Goal: Information Seeking & Learning: Learn about a topic

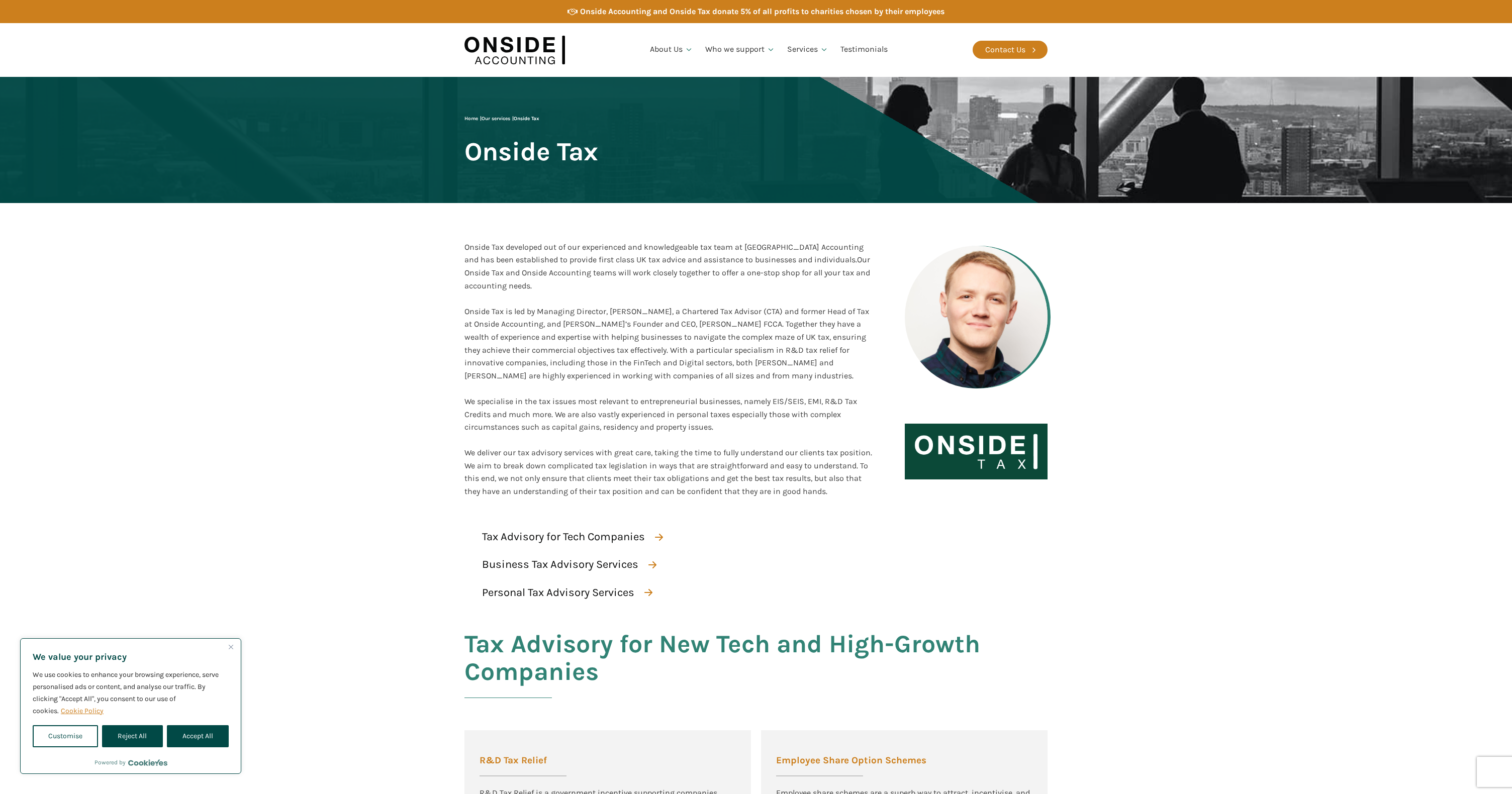
click at [524, 251] on div "Onside Tax developed out of our experienced and knowledgeable tax team at [GEOG…" at bounding box center [669, 267] width 408 height 52
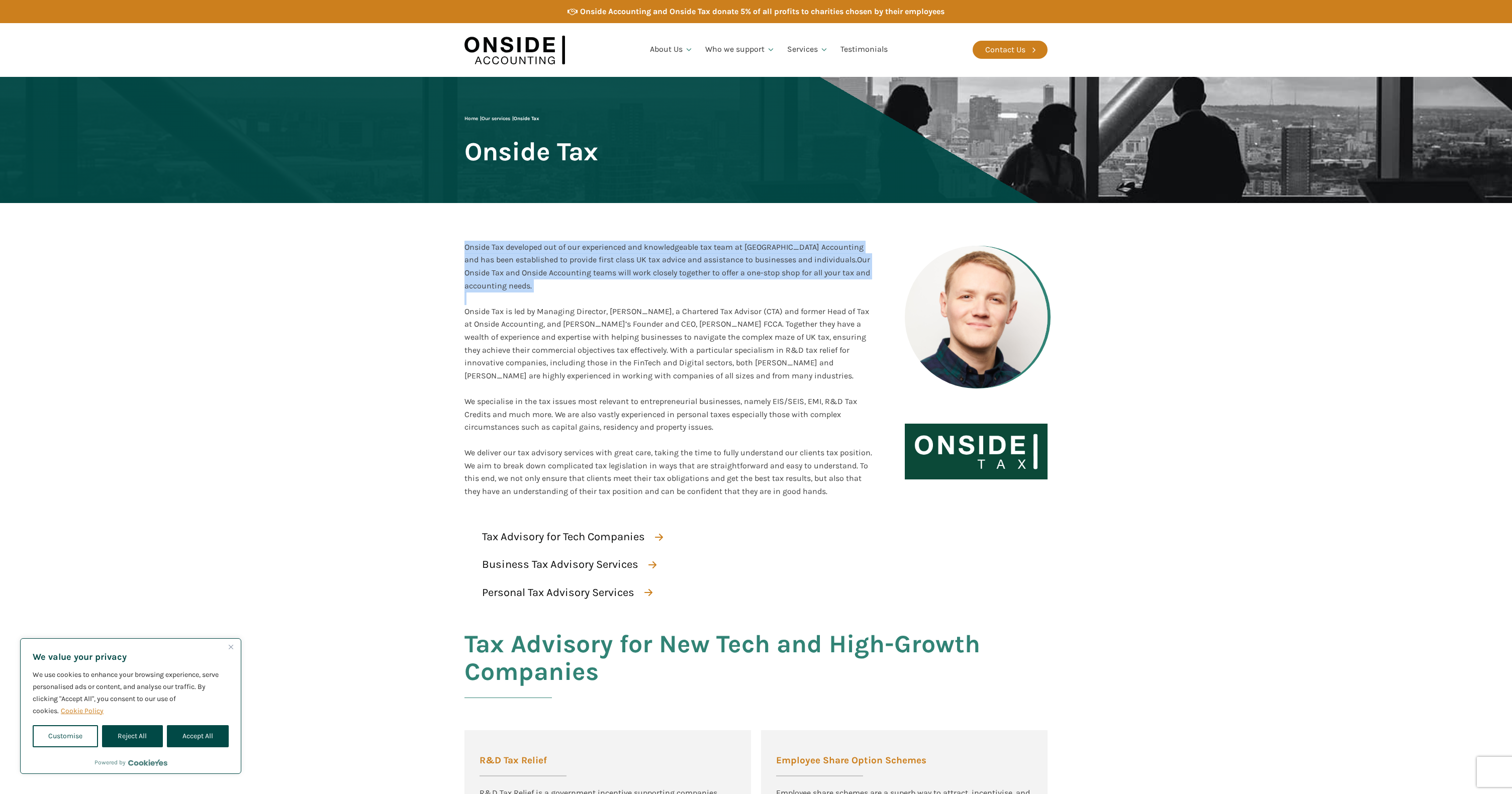
click at [524, 251] on div "Onside Tax developed out of our experienced and knowledgeable tax team at [GEOG…" at bounding box center [669, 267] width 408 height 52
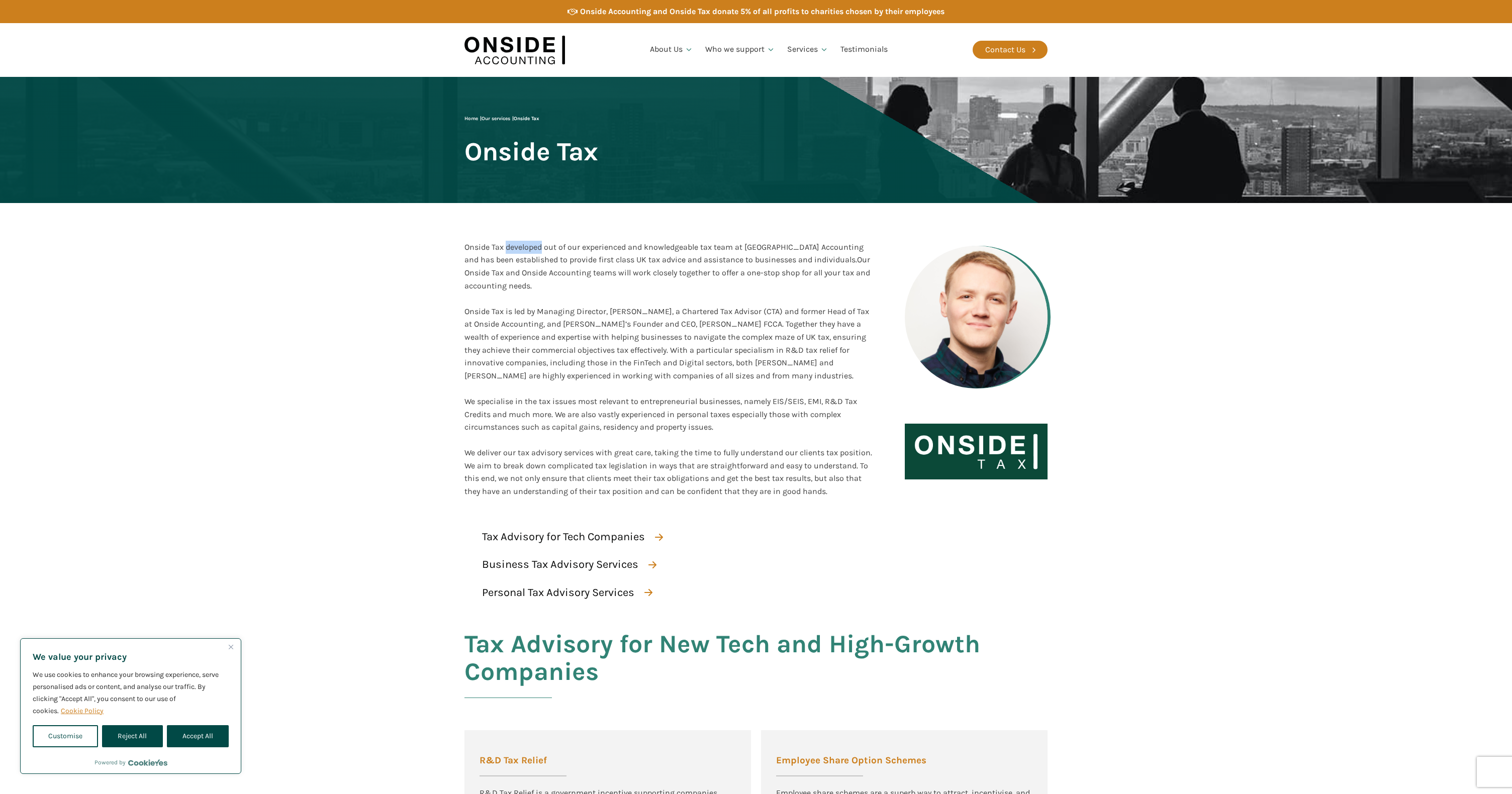
click at [524, 251] on div "Onside Tax developed out of our experienced and knowledgeable tax team at [GEOG…" at bounding box center [669, 267] width 408 height 52
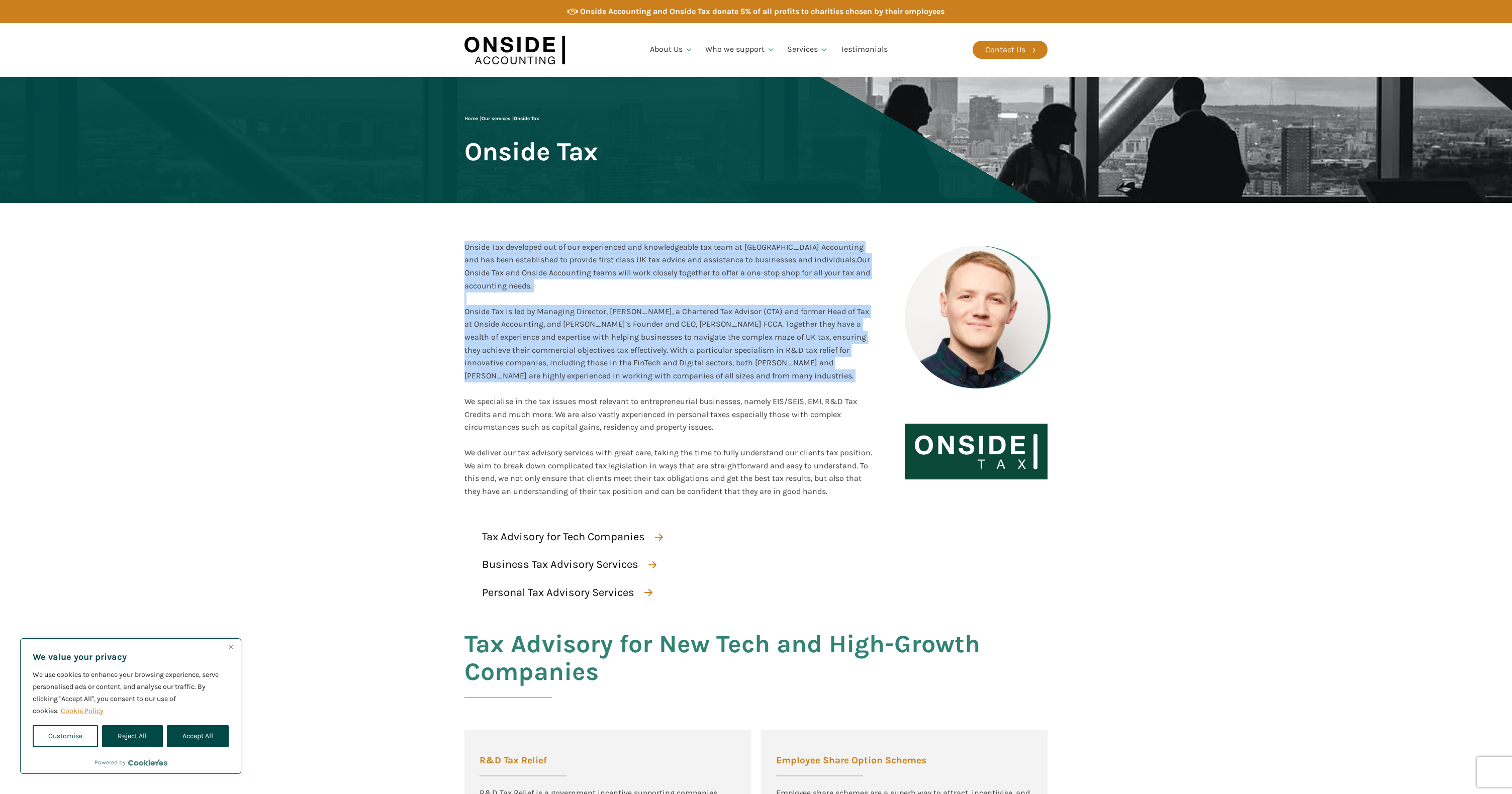
drag, startPoint x: 524, startPoint y: 251, endPoint x: 521, endPoint y: 313, distance: 62.1
click at [521, 313] on div "Onside Tax developed out of our experienced and knowledgeable tax team at [GEOG…" at bounding box center [669, 370] width 408 height 258
click at [521, 313] on div "Onside Tax is led by Managing Director, [PERSON_NAME], a Chartered Tax Advisor …" at bounding box center [669, 395] width 408 height 206
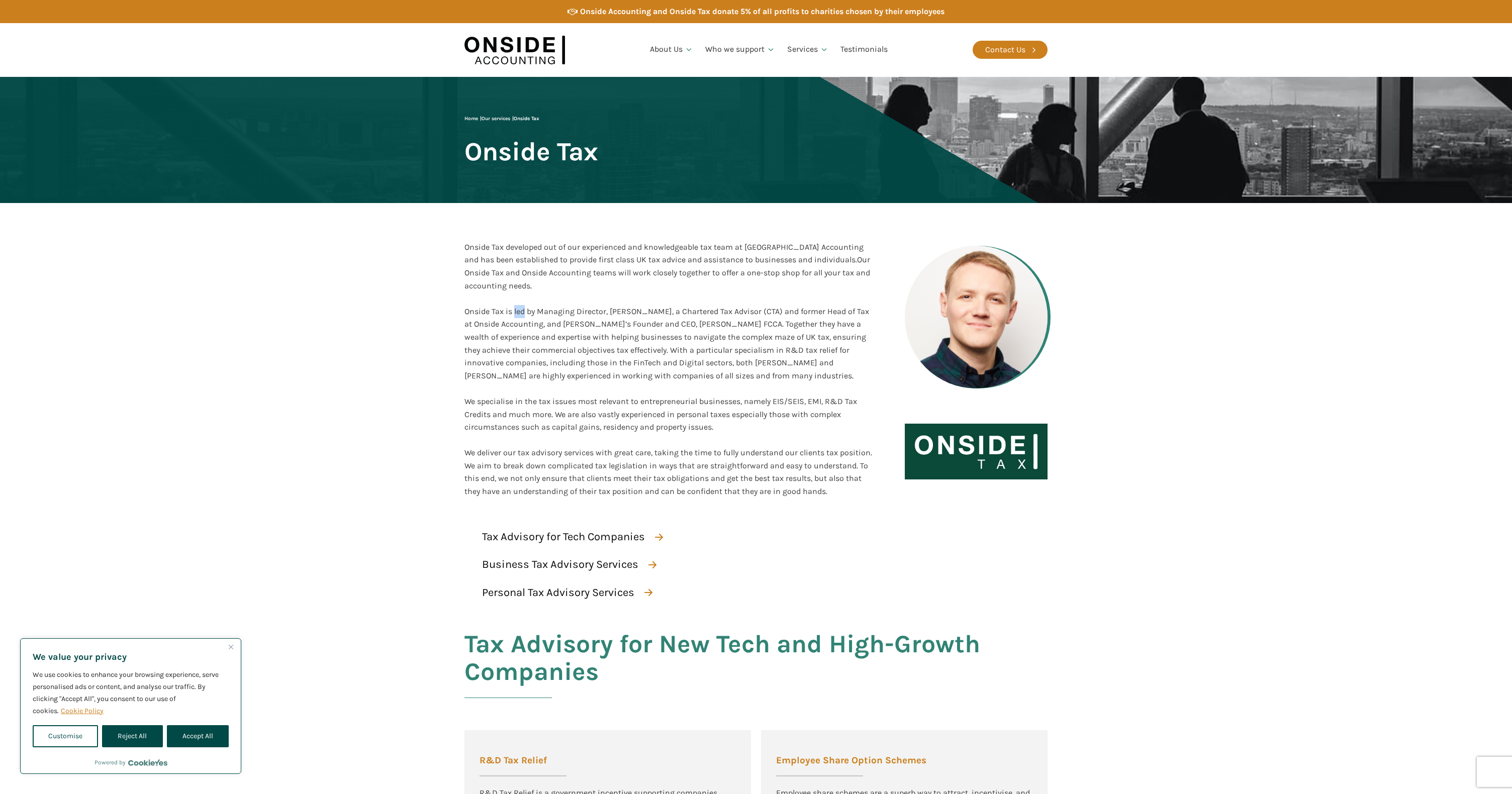
click at [521, 313] on div "Onside Tax is led by Managing Director, [PERSON_NAME], a Chartered Tax Advisor …" at bounding box center [669, 395] width 408 height 206
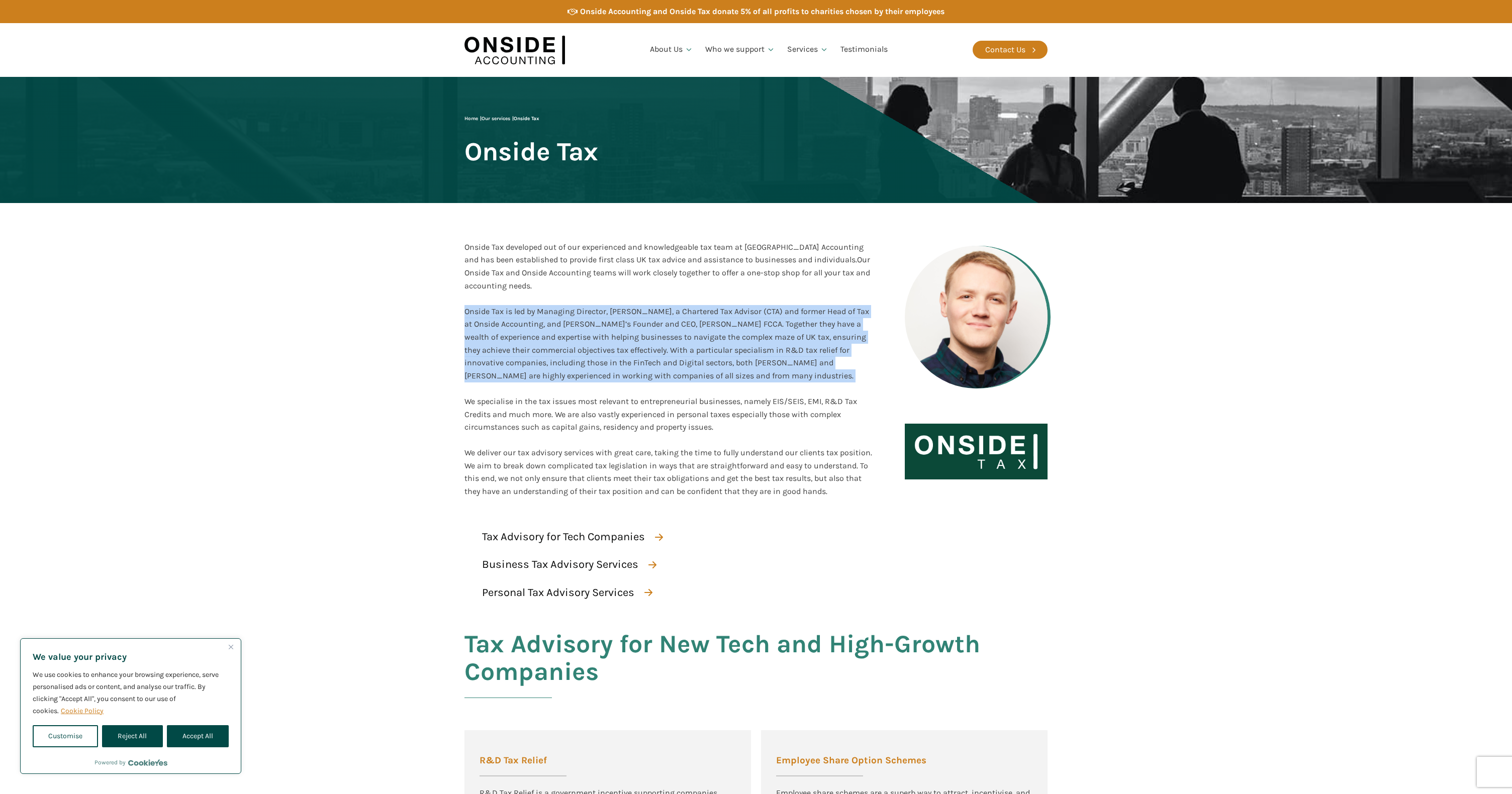
drag, startPoint x: 521, startPoint y: 313, endPoint x: 521, endPoint y: 365, distance: 52.0
click at [521, 365] on div "Onside Tax is led by Managing Director, [PERSON_NAME], a Chartered Tax Advisor …" at bounding box center [669, 395] width 408 height 206
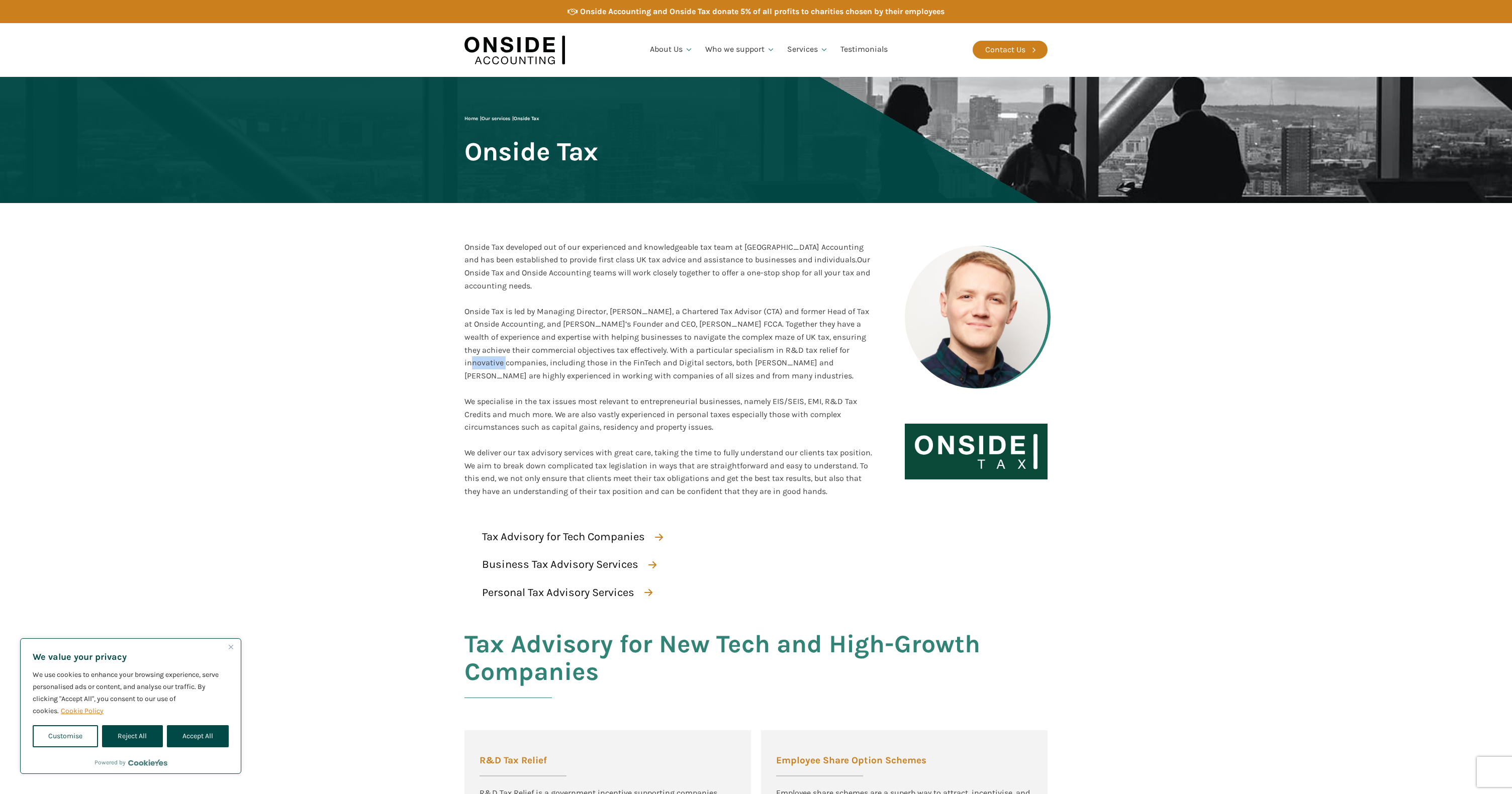
click at [521, 365] on div "Onside Tax is led by Managing Director, [PERSON_NAME], a Chartered Tax Advisor …" at bounding box center [669, 395] width 408 height 206
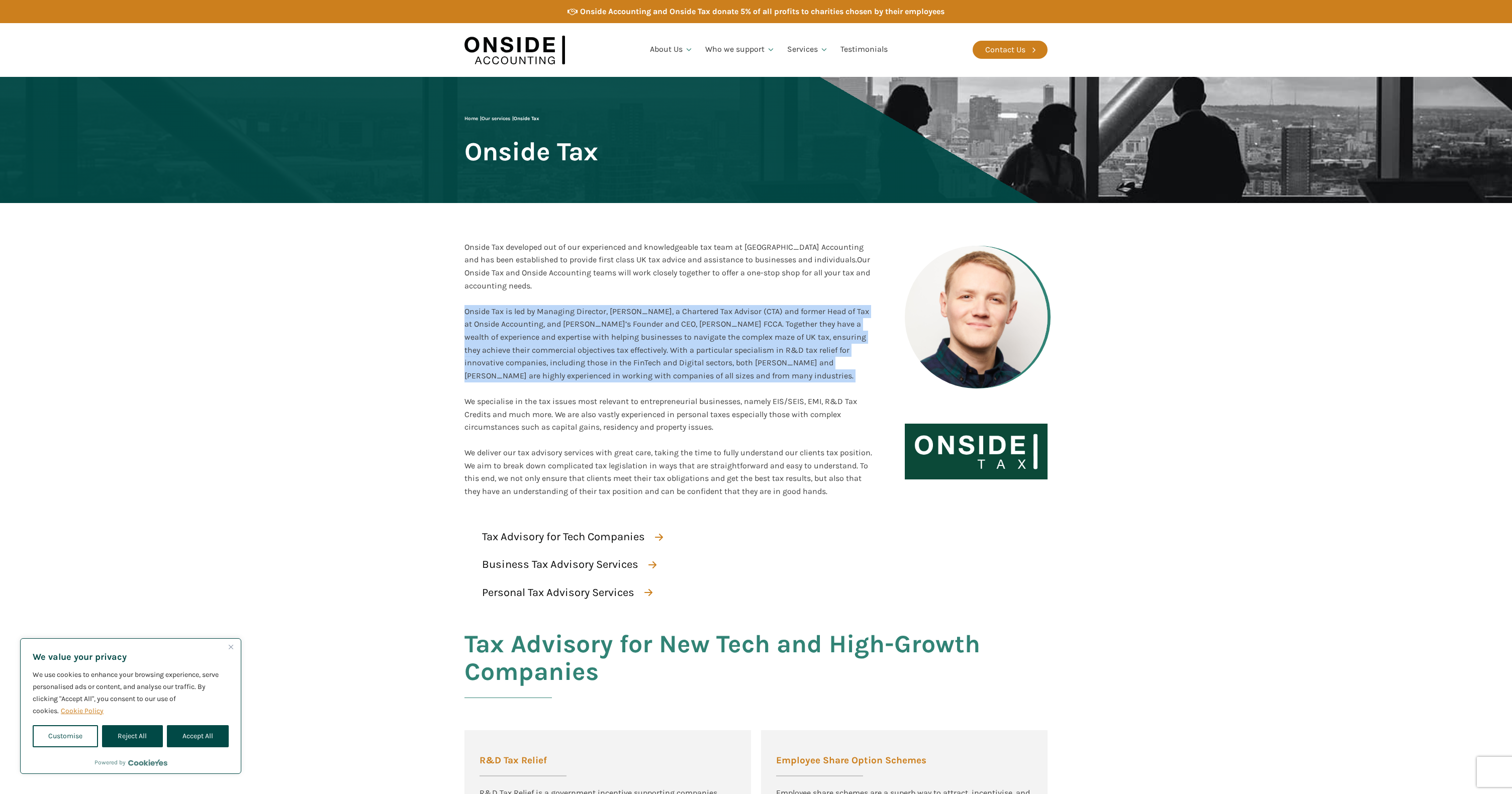
click at [521, 365] on div "Onside Tax is led by Managing Director, [PERSON_NAME], a Chartered Tax Advisor …" at bounding box center [669, 395] width 408 height 206
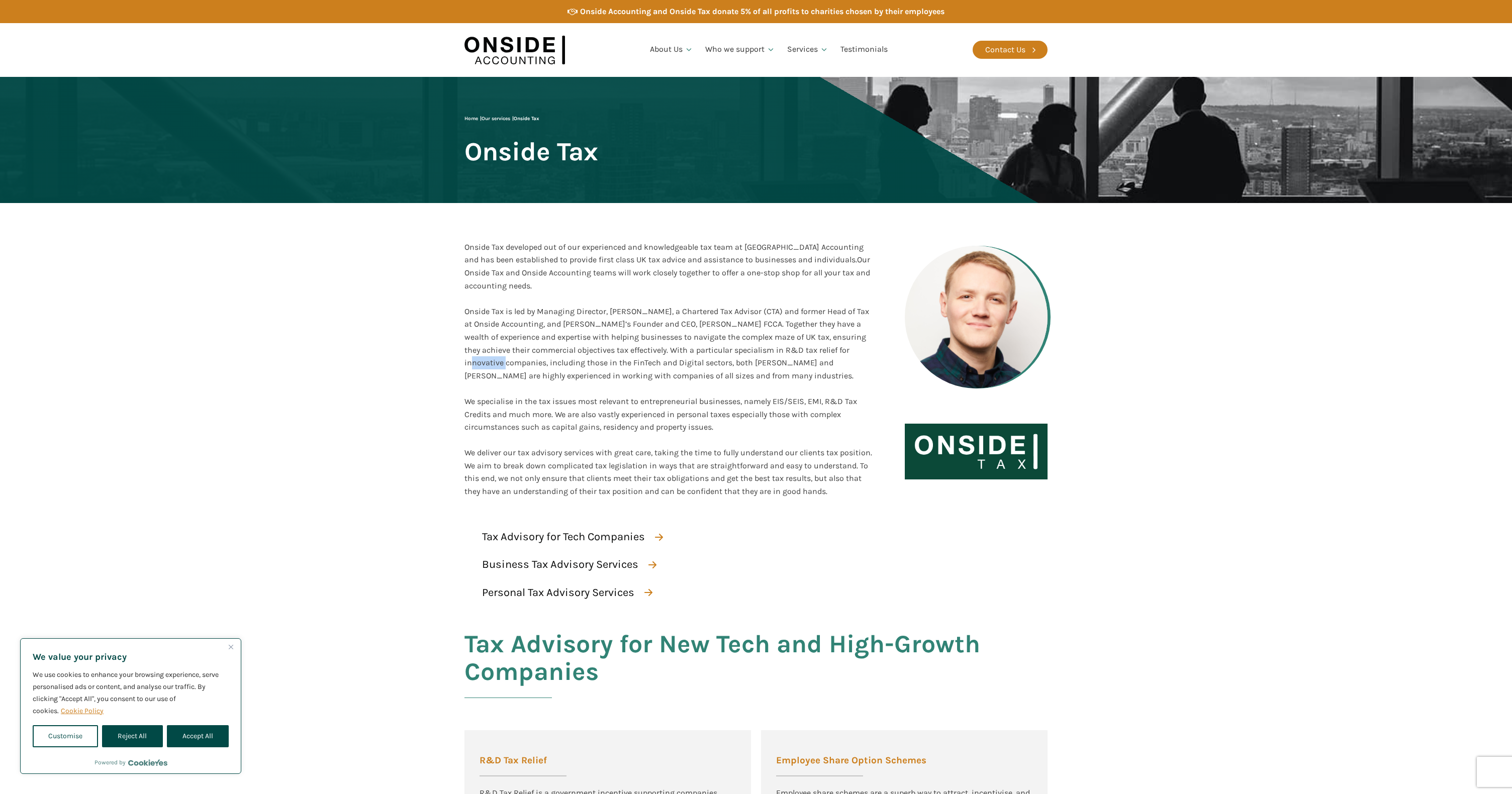
click at [521, 365] on div "Onside Tax is led by Managing Director, [PERSON_NAME], a Chartered Tax Advisor …" at bounding box center [669, 395] width 408 height 206
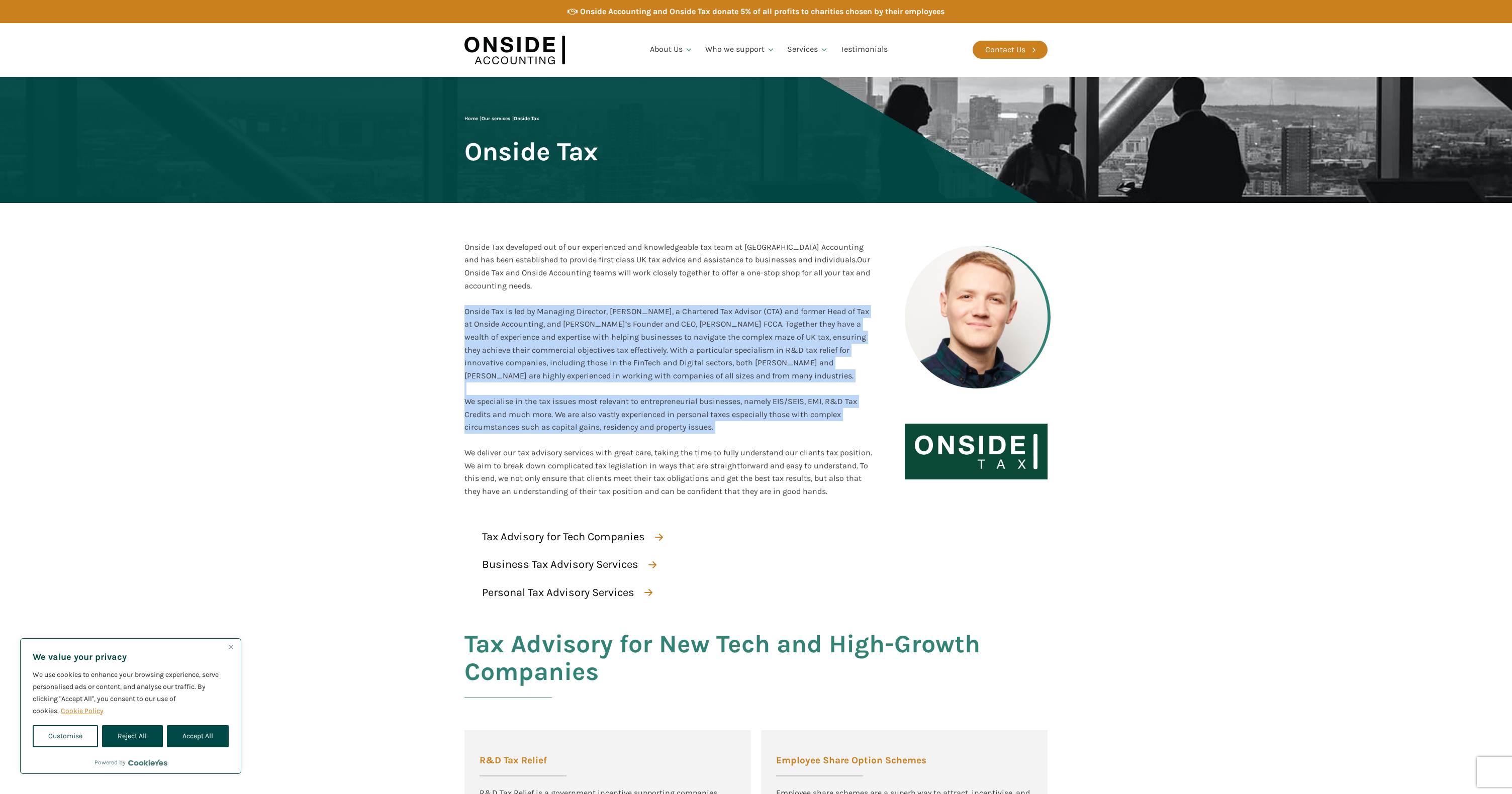
drag, startPoint x: 521, startPoint y: 365, endPoint x: 513, endPoint y: 420, distance: 55.6
click at [513, 419] on div "Onside Tax is led by Managing Director, [PERSON_NAME], a Chartered Tax Advisor …" at bounding box center [669, 395] width 408 height 206
click at [513, 420] on div "Onside Tax is led by Managing Director, [PERSON_NAME], a Chartered Tax Advisor …" at bounding box center [669, 395] width 408 height 206
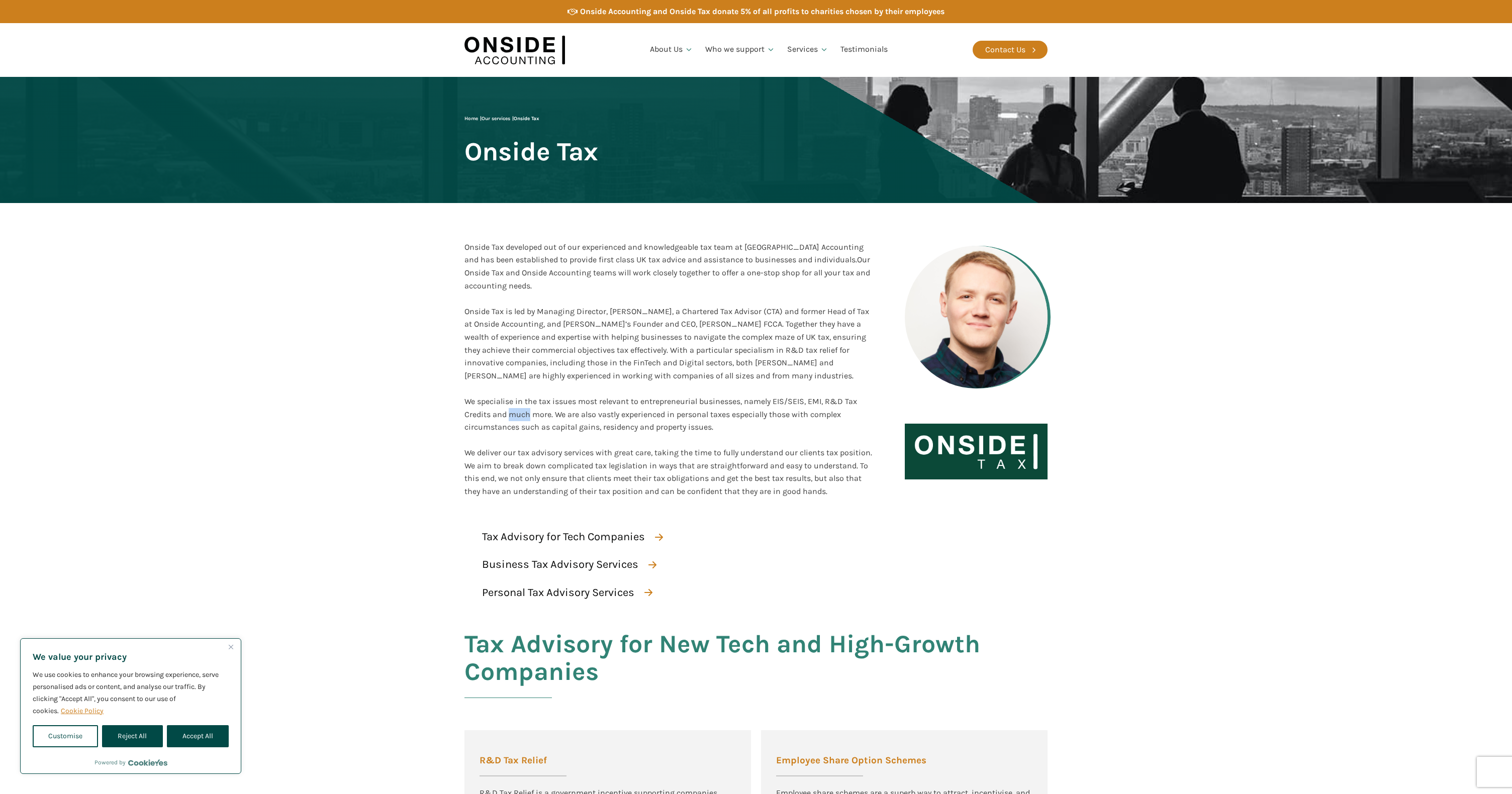
click at [513, 420] on div "Onside Tax is led by Managing Director, [PERSON_NAME], a Chartered Tax Advisor …" at bounding box center [669, 395] width 408 height 206
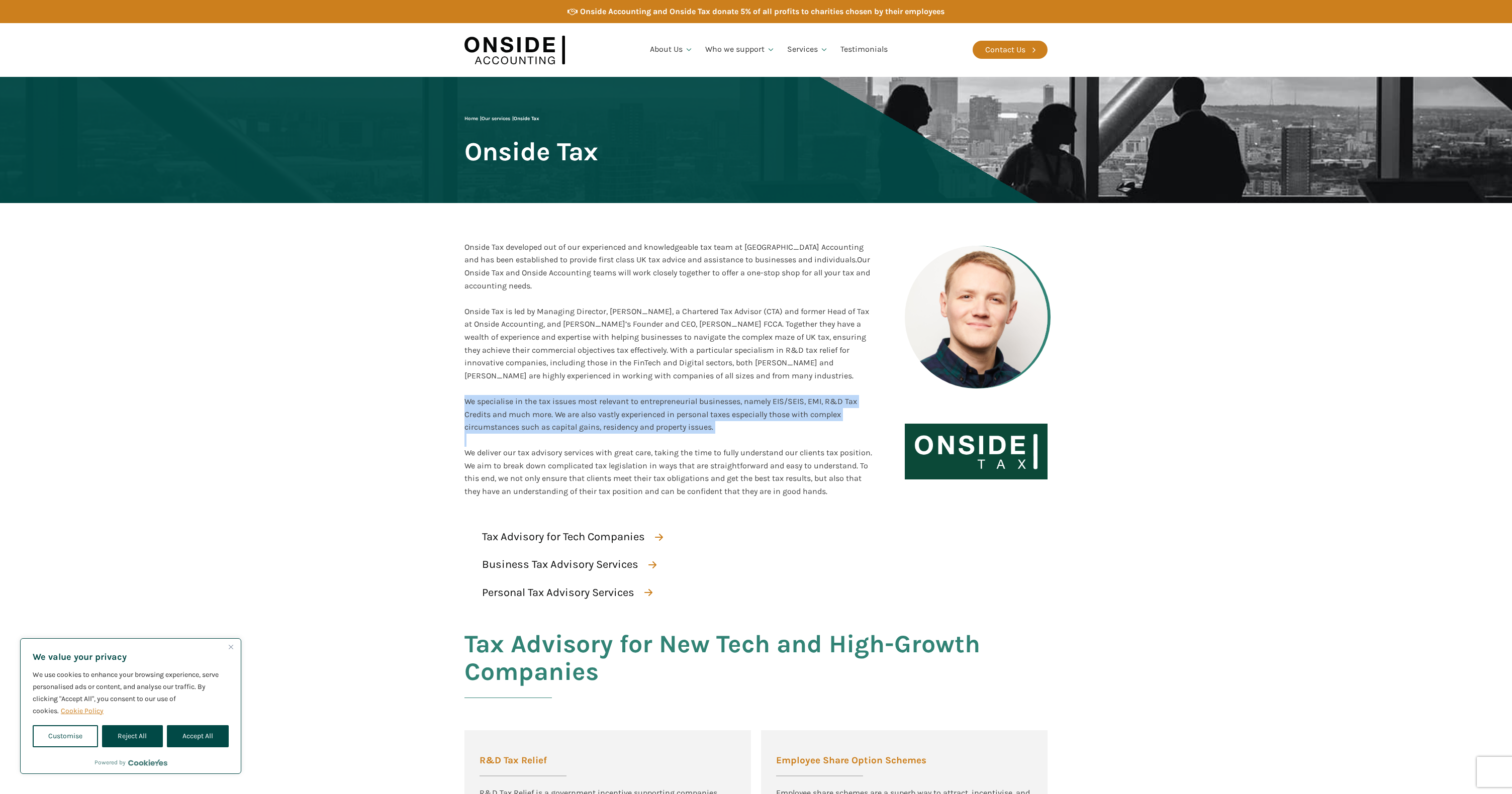
drag, startPoint x: 513, startPoint y: 420, endPoint x: 527, endPoint y: 470, distance: 51.9
click at [523, 451] on div "Onside Tax is led by Managing Director, [PERSON_NAME], a Chartered Tax Advisor …" at bounding box center [669, 395] width 408 height 206
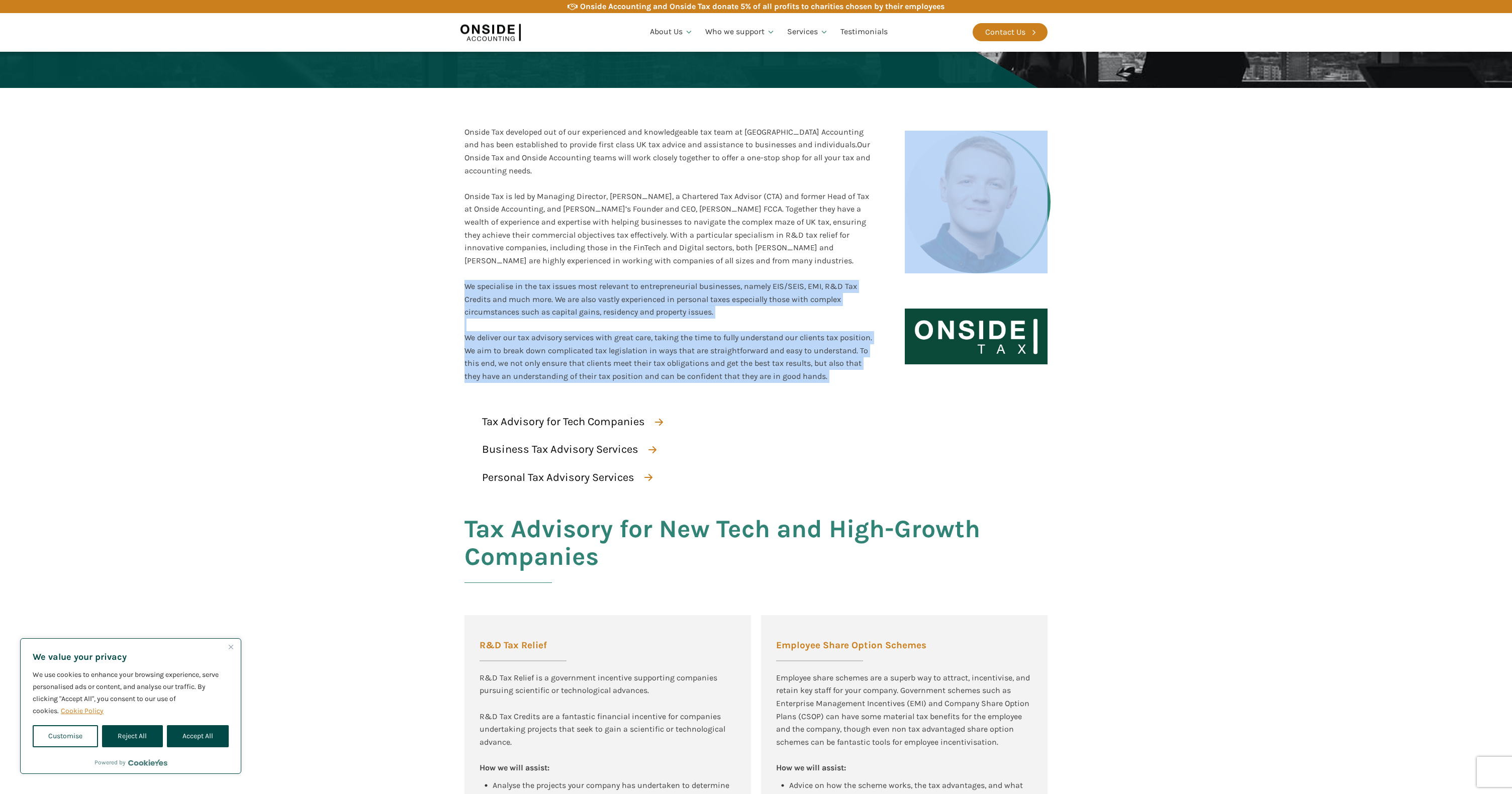
scroll to position [195, 0]
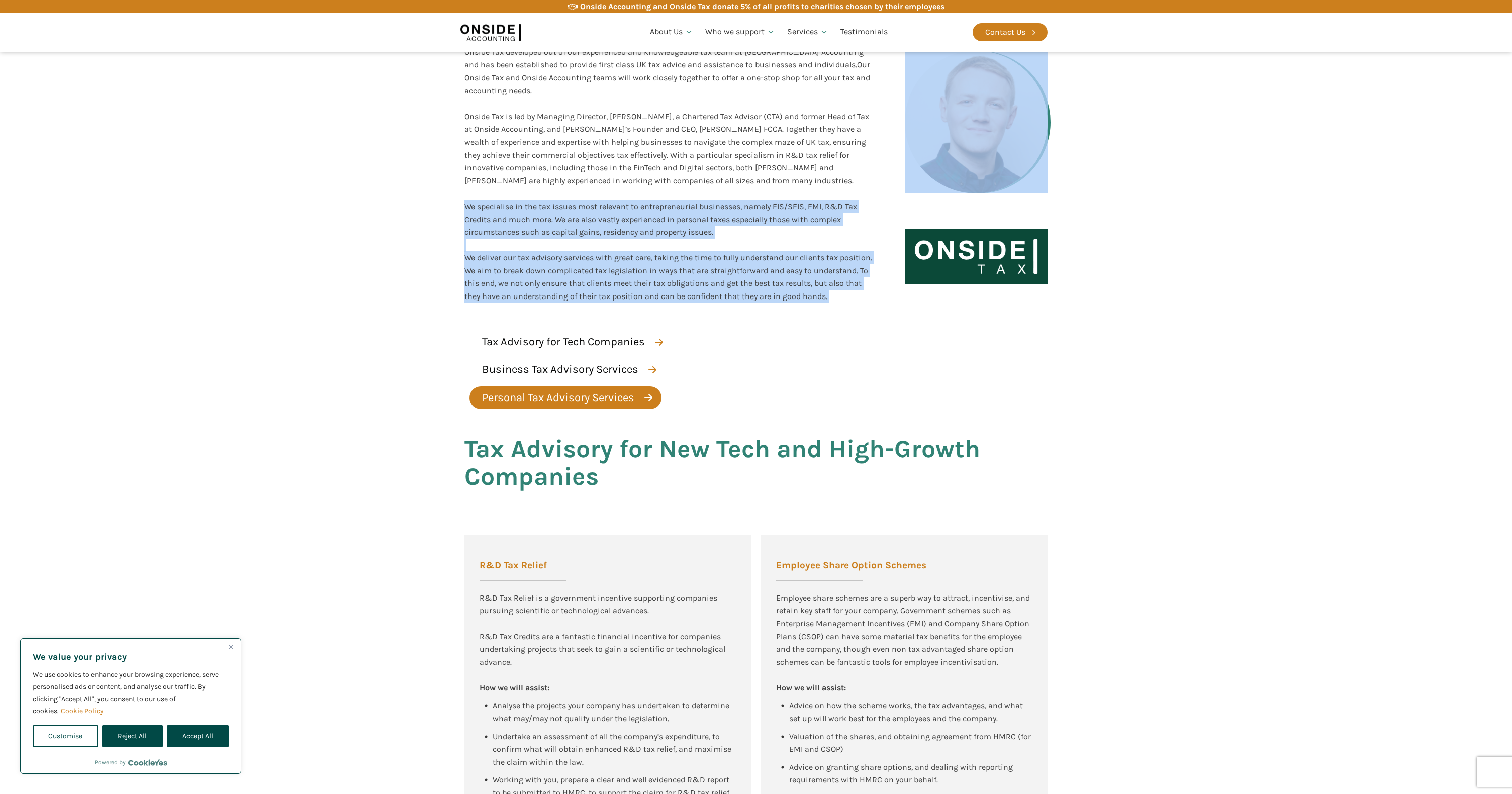
click at [529, 401] on div "Personal Tax Advisory Services" at bounding box center [559, 397] width 152 height 18
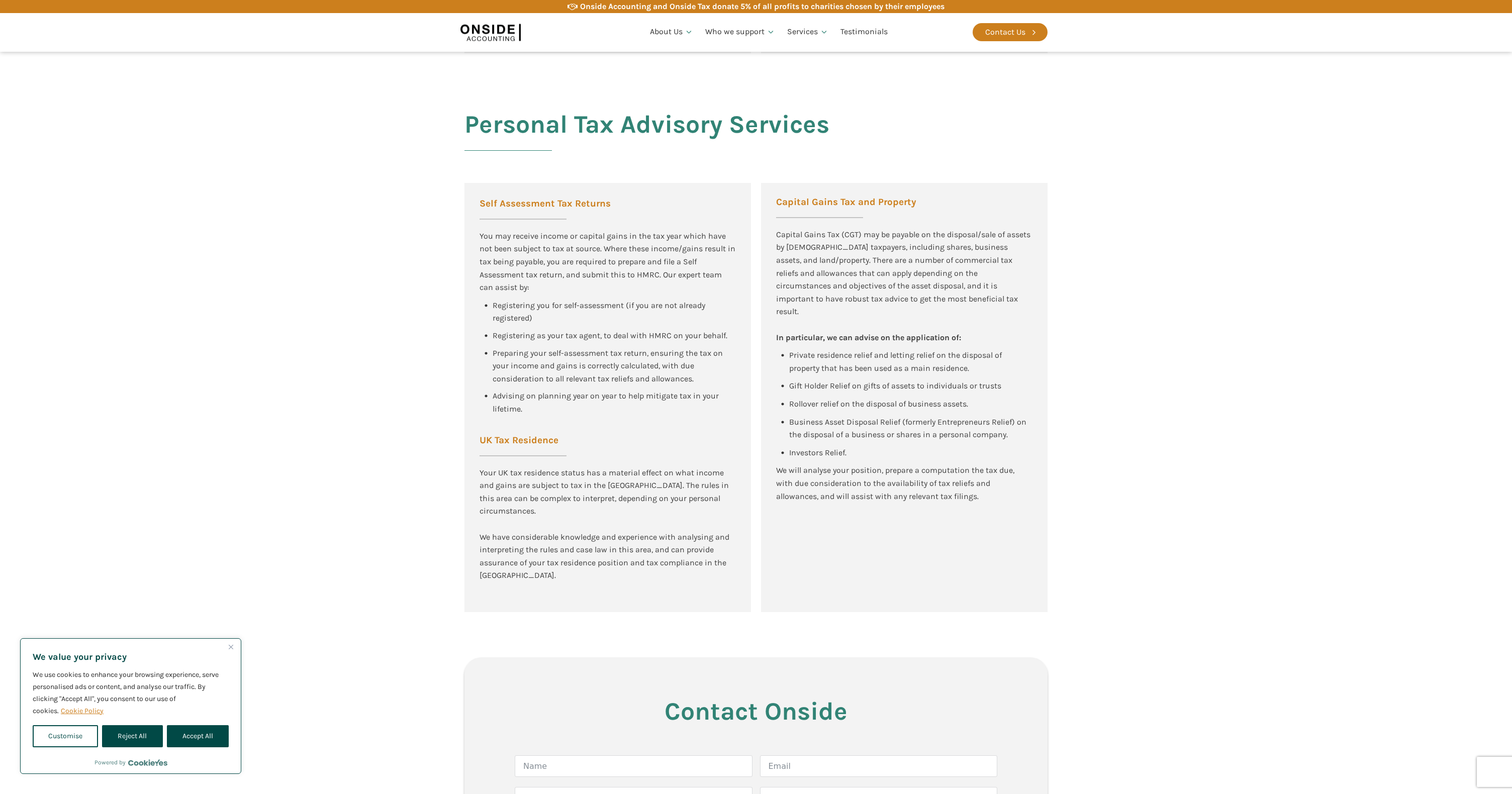
scroll to position [1839, 0]
click at [789, 282] on div "Capital Gains Tax (CGT) may be payable on the disposal/sale of assets by [DEMOG…" at bounding box center [904, 272] width 257 height 90
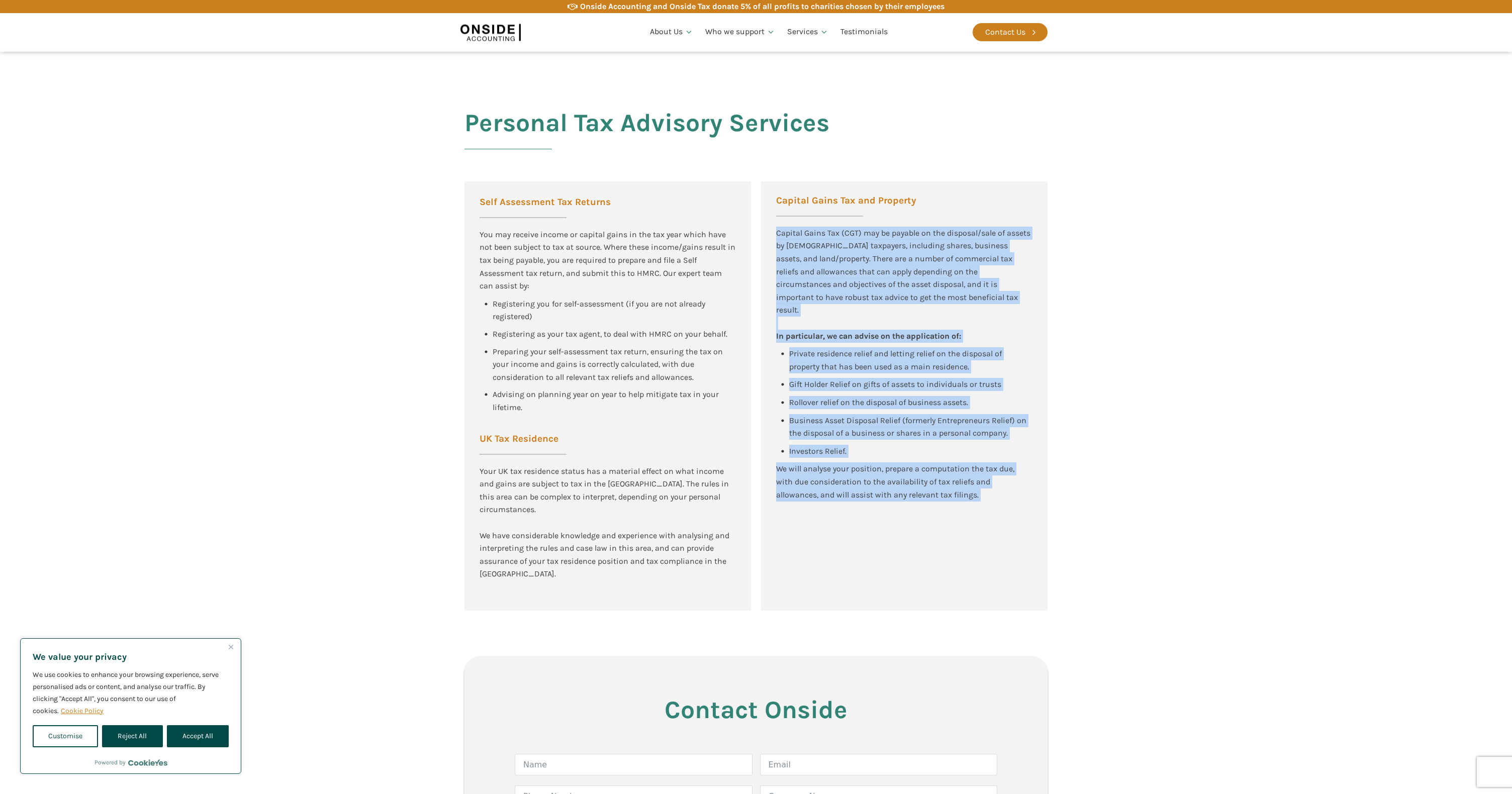
drag, startPoint x: 789, startPoint y: 282, endPoint x: 798, endPoint y: 491, distance: 209.2
click at [798, 491] on div "Capital Gains Tax and Property Capital Gains Tax (CGT) may be payable on the di…" at bounding box center [903, 397] width 286 height 430
click at [798, 489] on div "Capital Gains Tax and Property Capital Gains Tax (CGT) may be payable on the di…" at bounding box center [903, 397] width 286 height 430
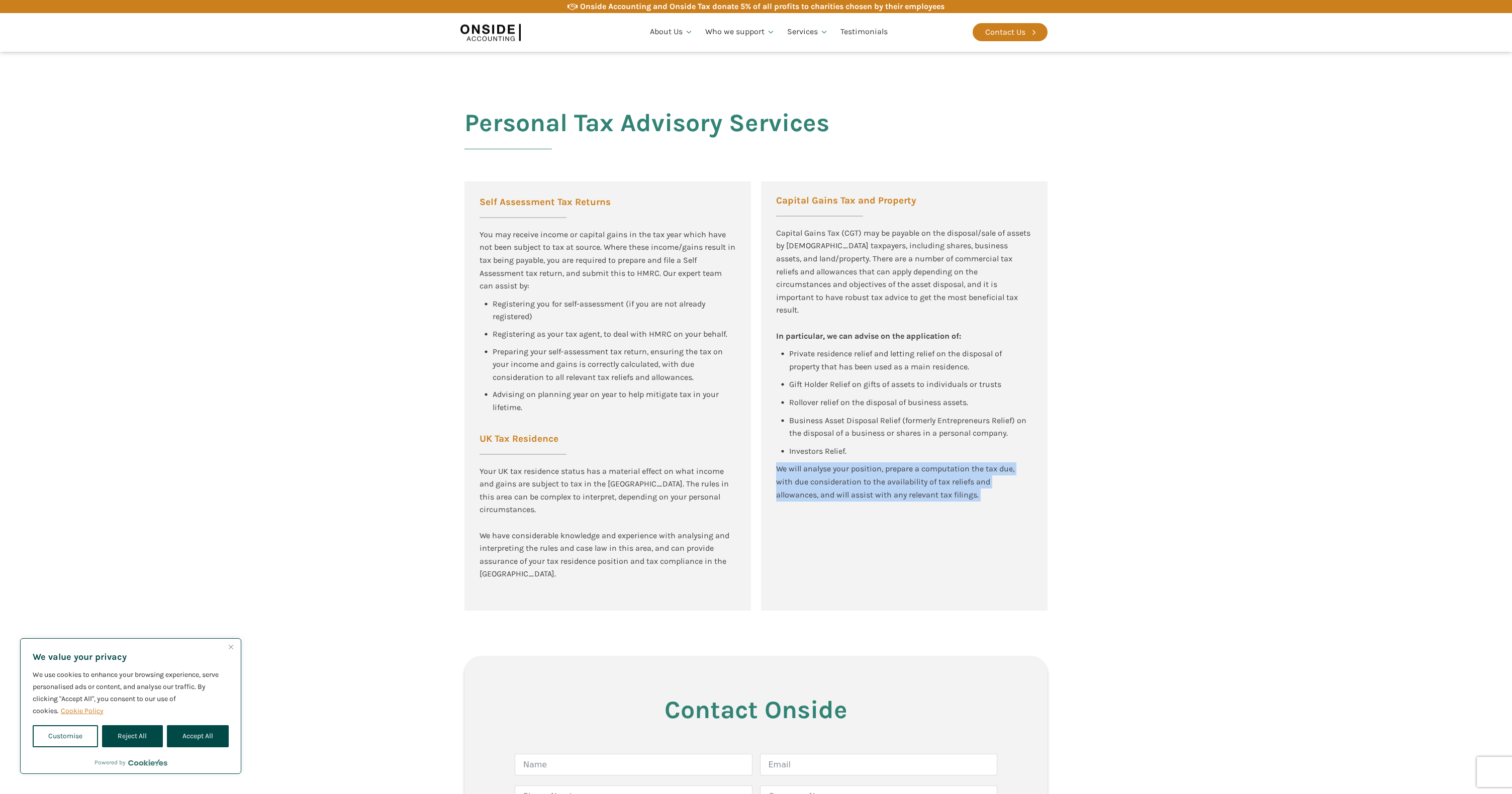
click at [798, 489] on div "Capital Gains Tax and Property Capital Gains Tax (CGT) may be payable on the di…" at bounding box center [903, 397] width 286 height 430
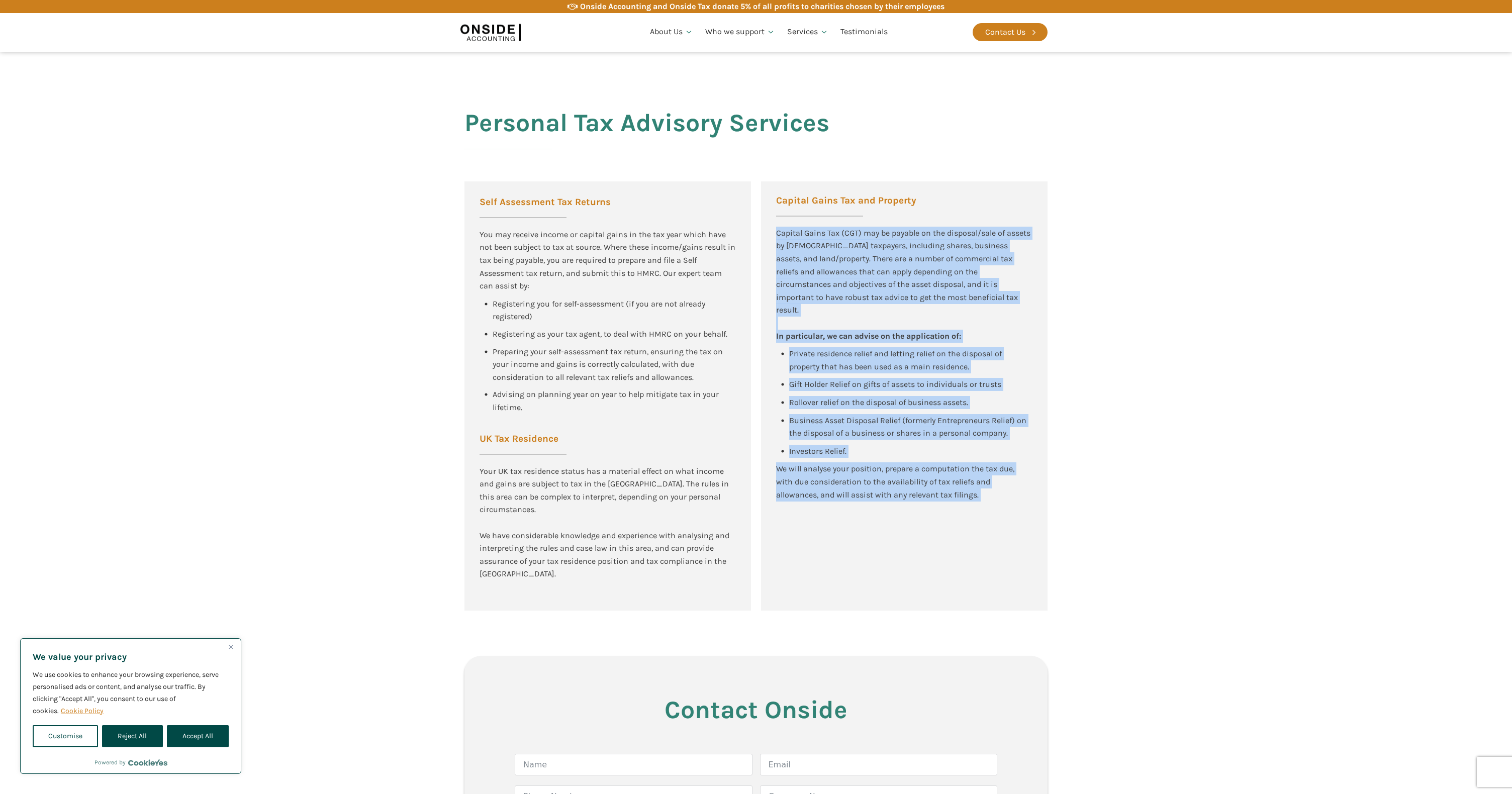
drag, startPoint x: 798, startPoint y: 489, endPoint x: 812, endPoint y: 266, distance: 223.4
click at [812, 271] on div "Capital Gains Tax and Property Capital Gains Tax (CGT) may be payable on the di…" at bounding box center [903, 397] width 286 height 430
click at [812, 266] on div "Capital Gains Tax (CGT) may be payable on the disposal/sale of assets by [DEMOG…" at bounding box center [904, 272] width 257 height 90
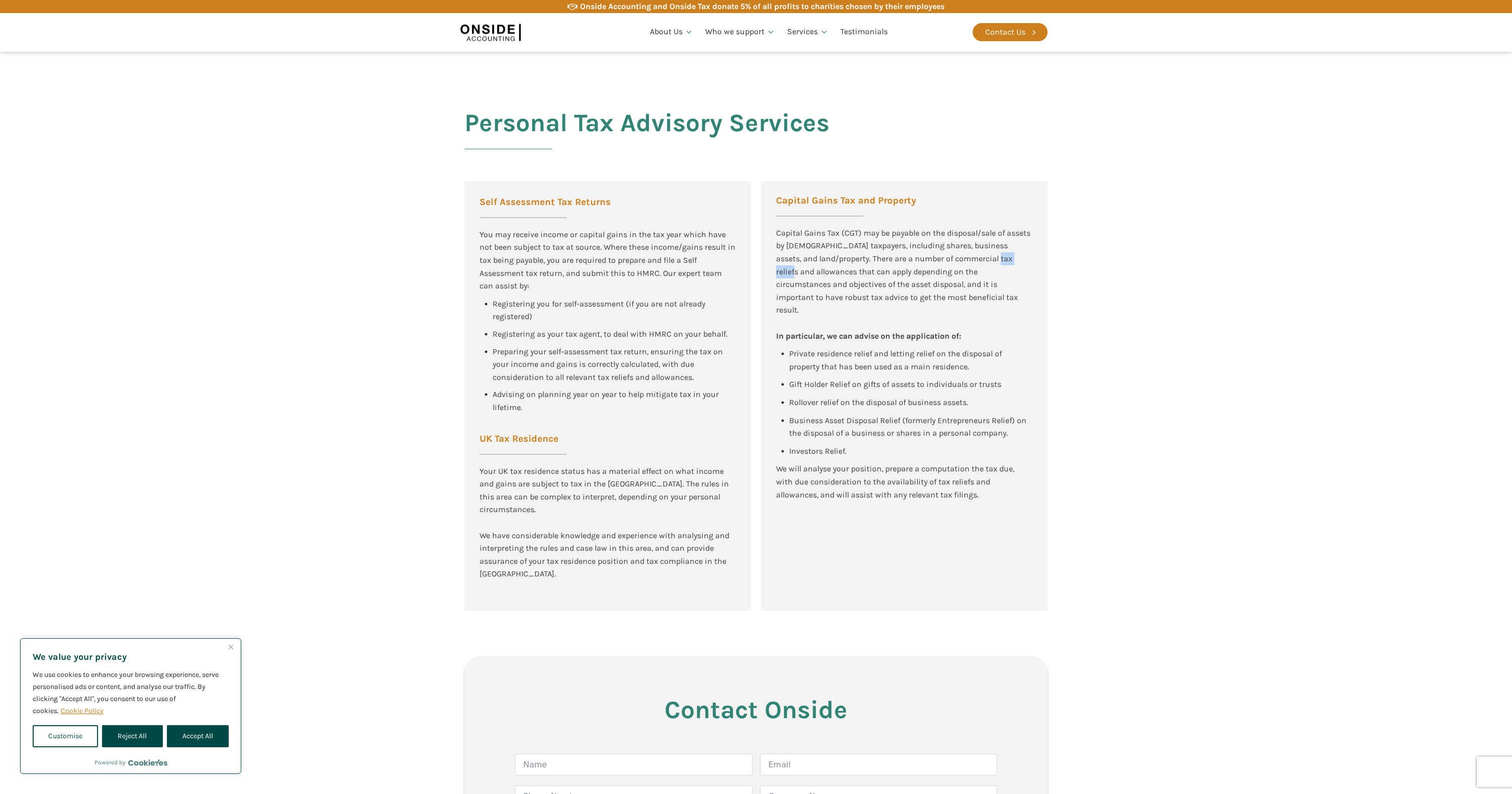
click at [812, 266] on div "Capital Gains Tax (CGT) may be payable on the disposal/sale of assets by [DEMOG…" at bounding box center [904, 272] width 257 height 90
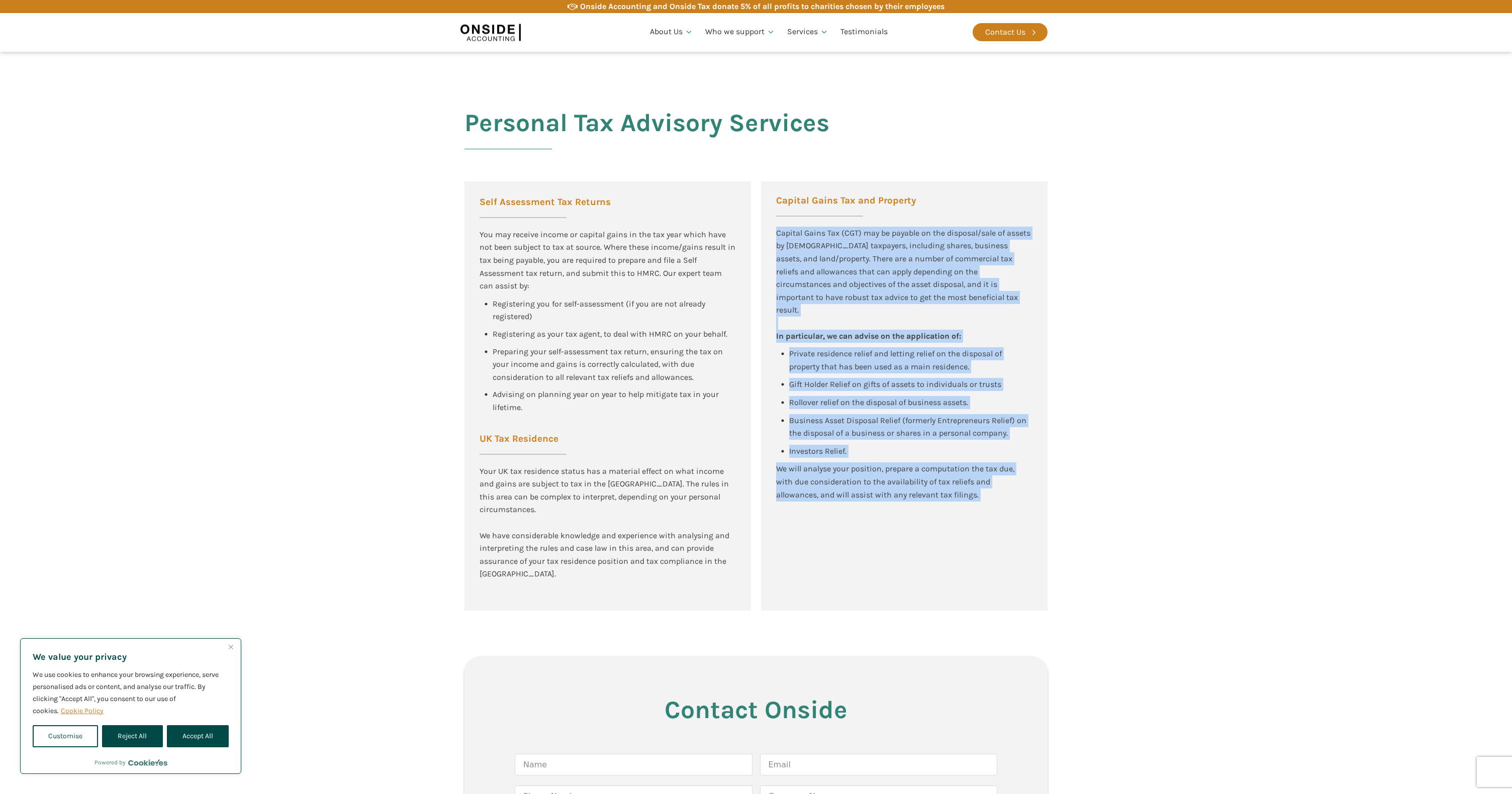
drag, startPoint x: 812, startPoint y: 266, endPoint x: 799, endPoint y: 470, distance: 204.4
click at [799, 470] on div "Capital Gains Tax and Property Capital Gains Tax (CGT) may be payable on the di…" at bounding box center [903, 397] width 286 height 430
click at [799, 469] on div "We will analyse your position, prepare a computation the tax due, with due cons…" at bounding box center [904, 482] width 257 height 39
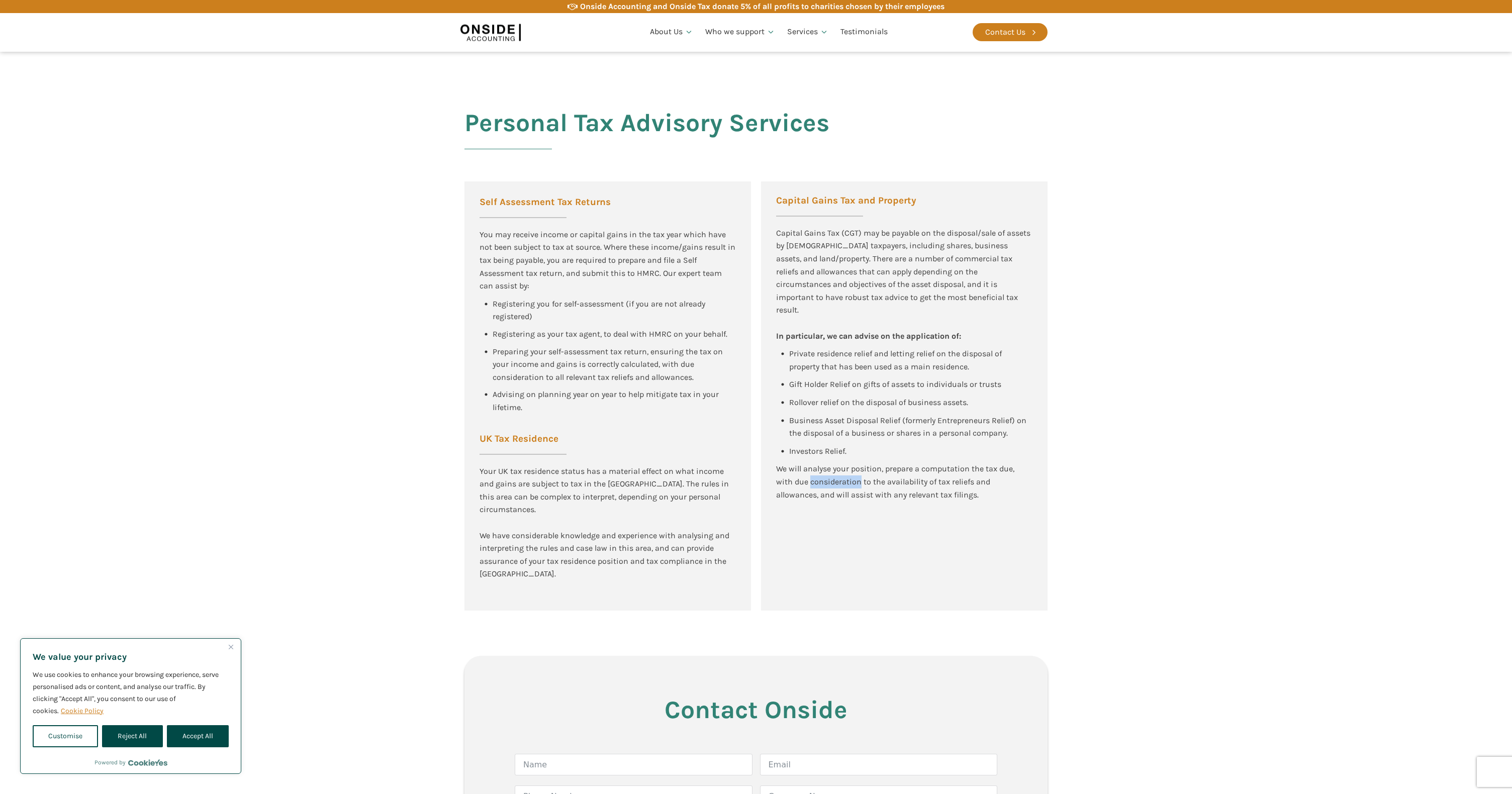
click at [799, 469] on div "We will analyse your position, prepare a computation the tax due, with due cons…" at bounding box center [904, 482] width 257 height 39
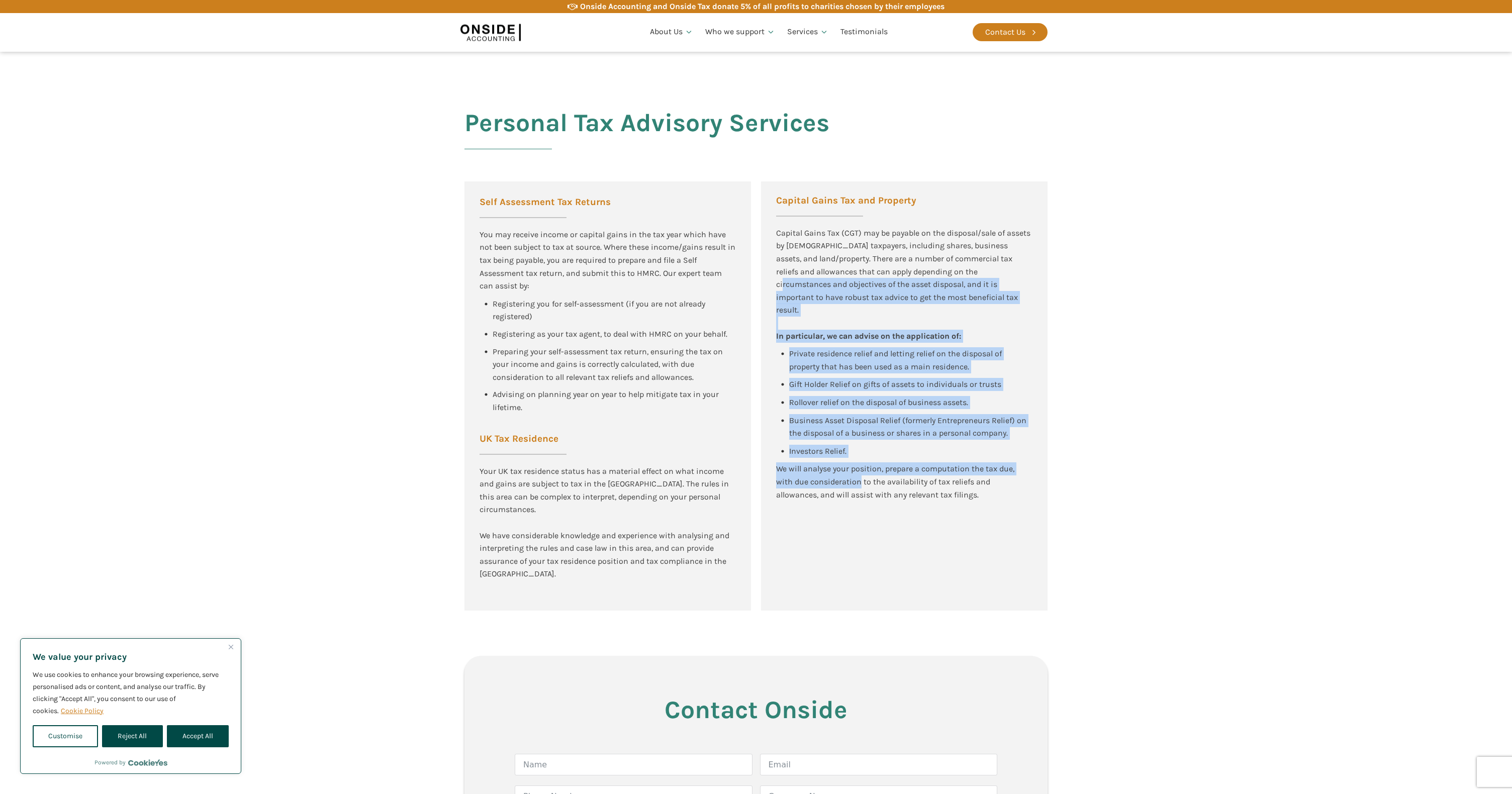
drag, startPoint x: 797, startPoint y: 473, endPoint x: 809, endPoint y: 279, distance: 194.4
click at [809, 279] on div "Capital Gains Tax and Property Capital Gains Tax (CGT) may be payable on the di…" at bounding box center [903, 397] width 286 height 430
click at [809, 279] on div "Capital Gains Tax (CGT) may be payable on the disposal/sale of assets by [DEMOG…" at bounding box center [904, 272] width 257 height 90
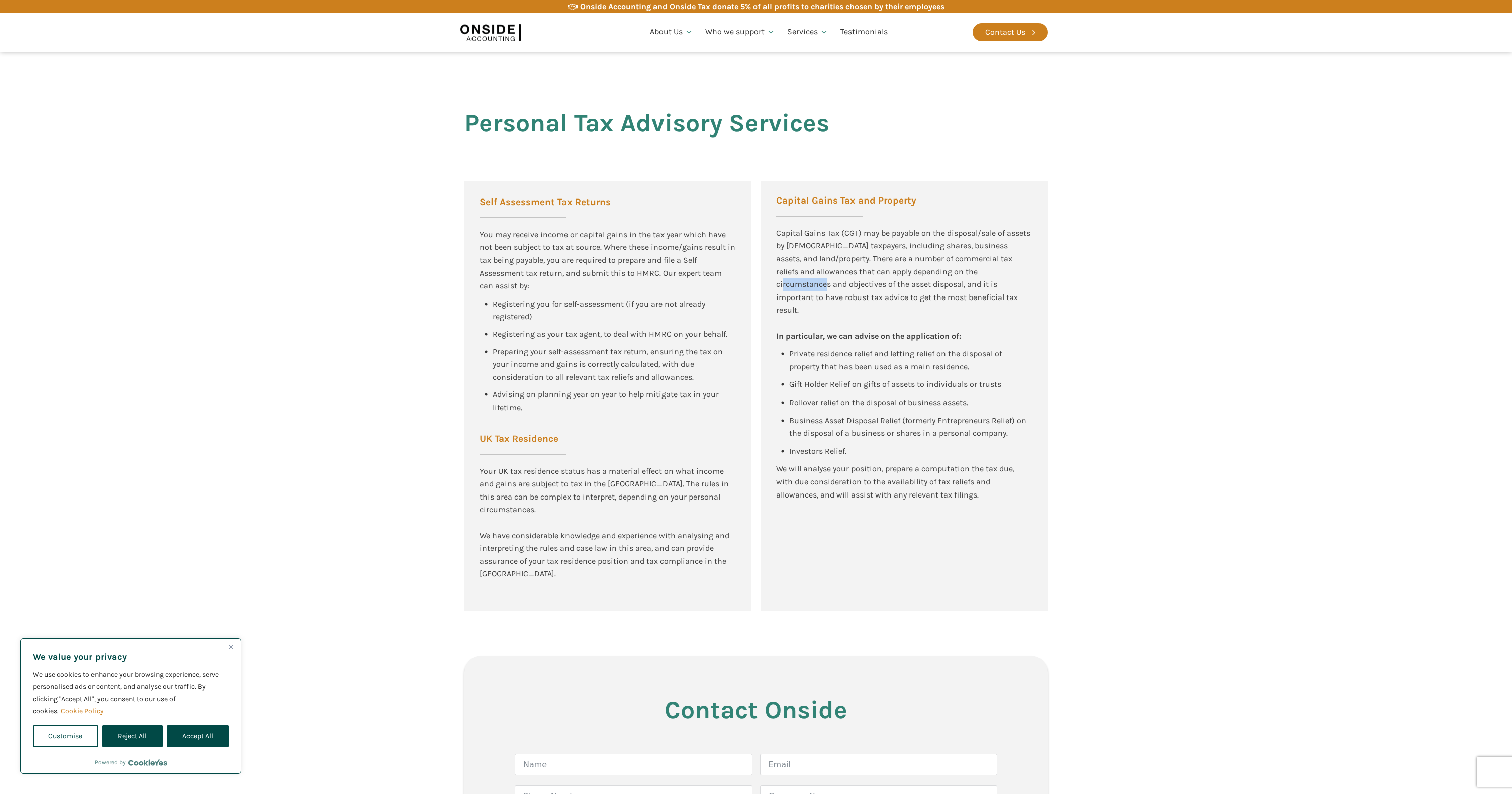
click at [809, 279] on div "Capital Gains Tax (CGT) may be payable on the disposal/sale of assets by [DEMOG…" at bounding box center [904, 272] width 257 height 90
drag, startPoint x: 809, startPoint y: 279, endPoint x: 811, endPoint y: 258, distance: 21.1
click at [811, 258] on div "Capital Gains Tax (CGT) may be payable on the disposal/sale of assets by [DEMOG…" at bounding box center [904, 272] width 257 height 90
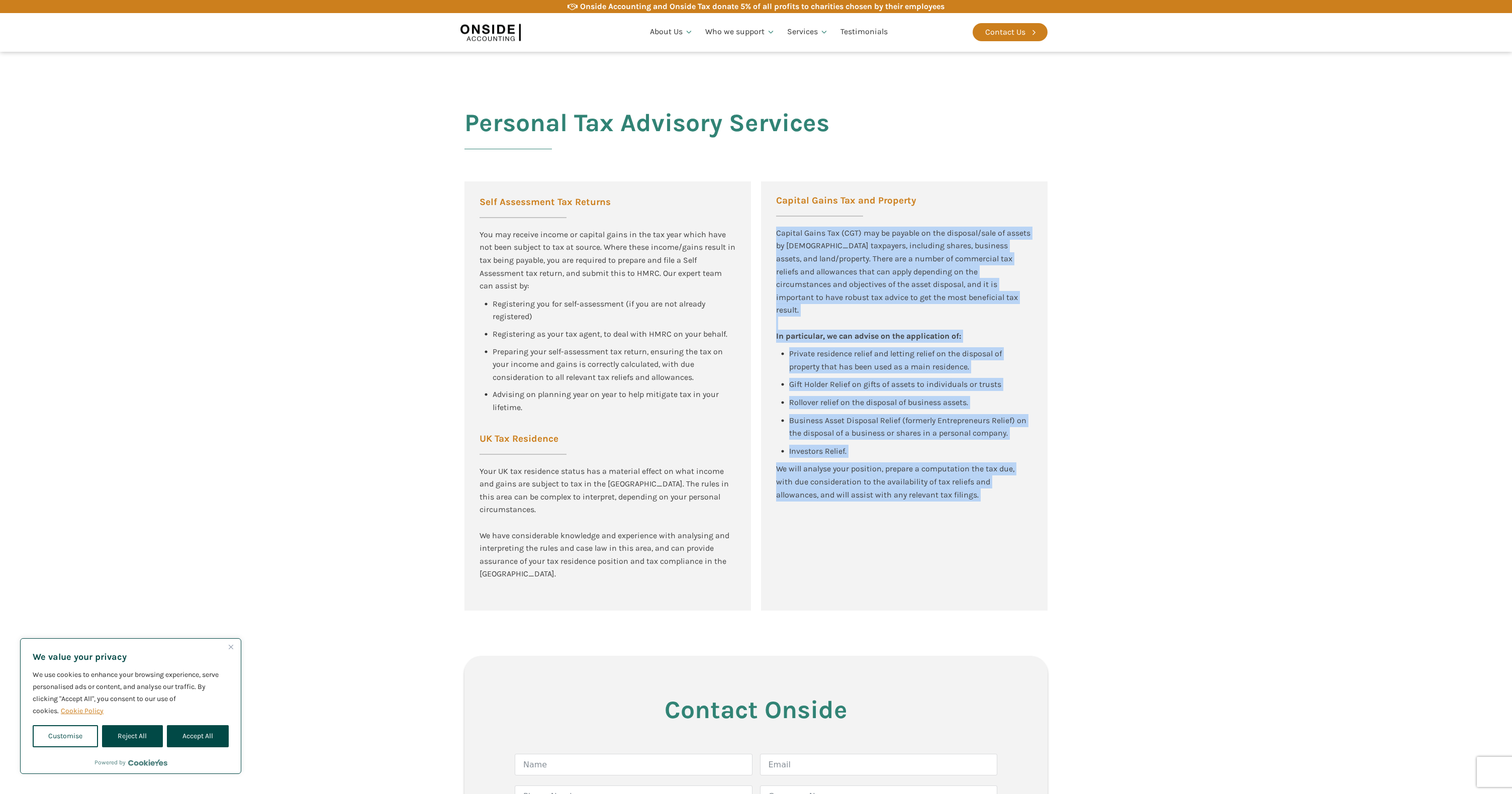
drag, startPoint x: 811, startPoint y: 258, endPoint x: 807, endPoint y: 451, distance: 193.0
click at [807, 451] on div "Capital Gains Tax and Property Capital Gains Tax (CGT) may be payable on the di…" at bounding box center [903, 397] width 286 height 430
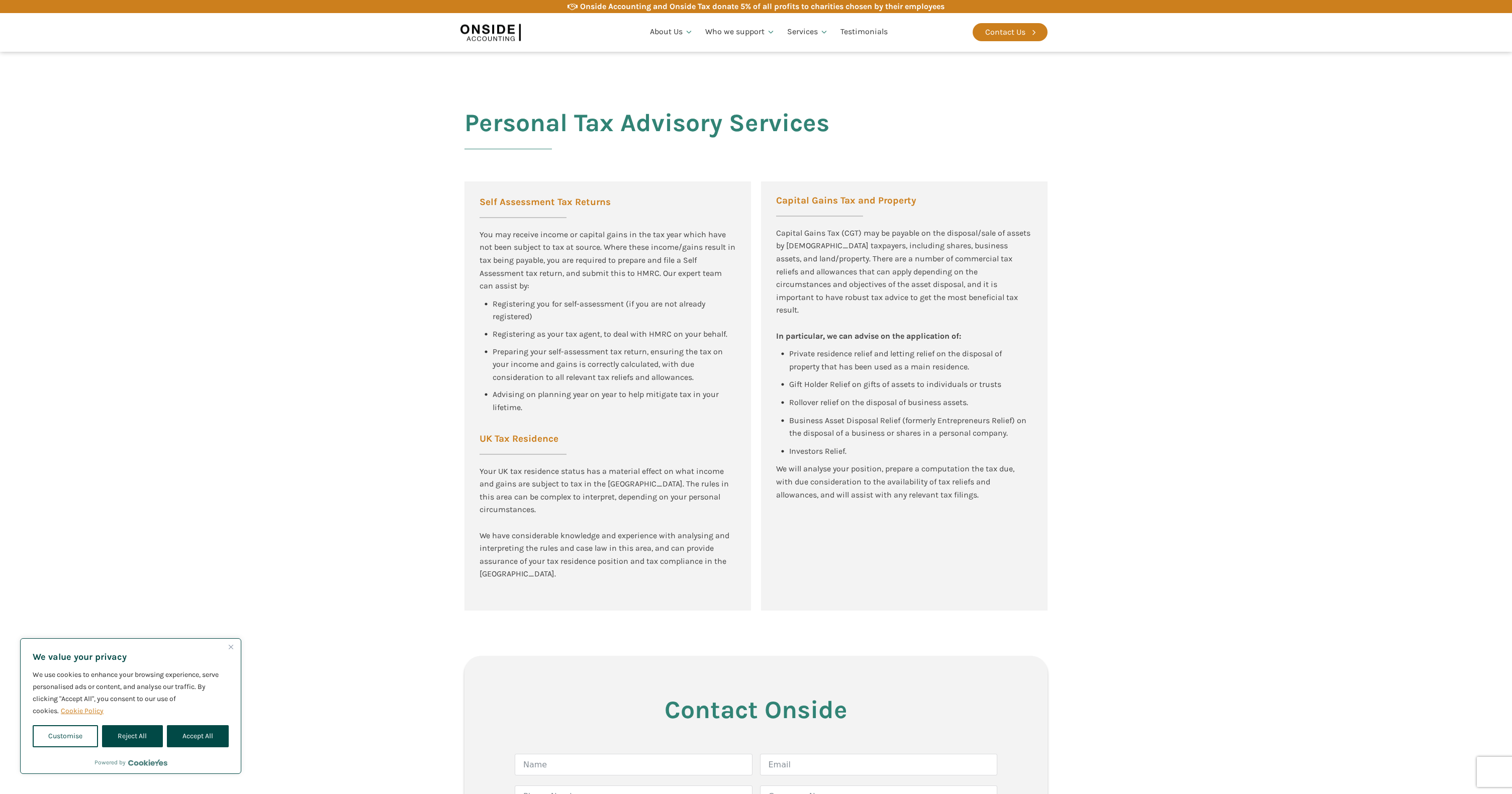
click at [808, 463] on div "We will analyse your position, prepare a computation the tax due, with due cons…" at bounding box center [904, 482] width 257 height 39
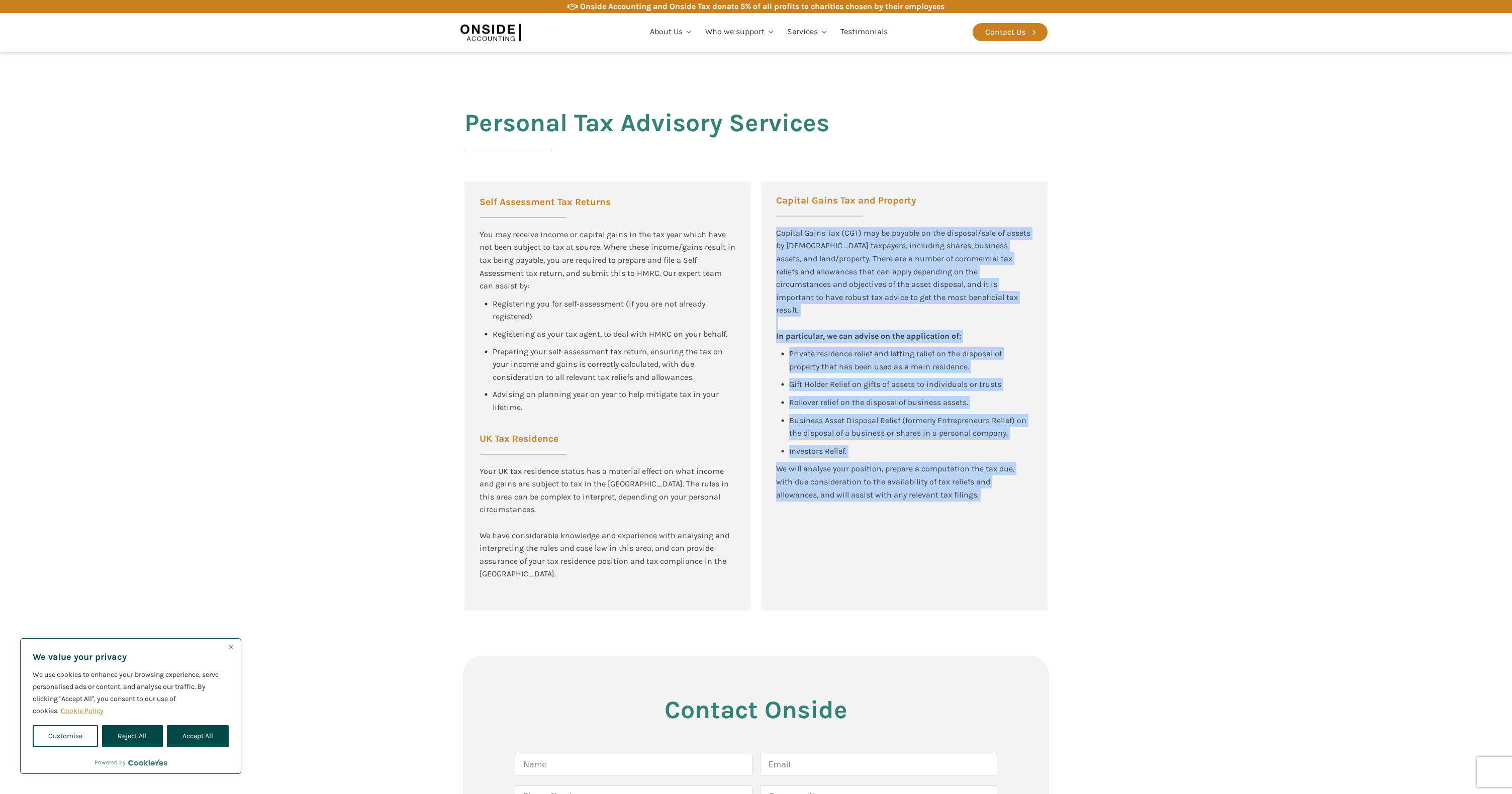
drag, startPoint x: 808, startPoint y: 451, endPoint x: 851, endPoint y: 239, distance: 216.3
click at [850, 242] on div "Capital Gains Tax and Property Capital Gains Tax (CGT) may be payable on the di…" at bounding box center [903, 397] width 286 height 430
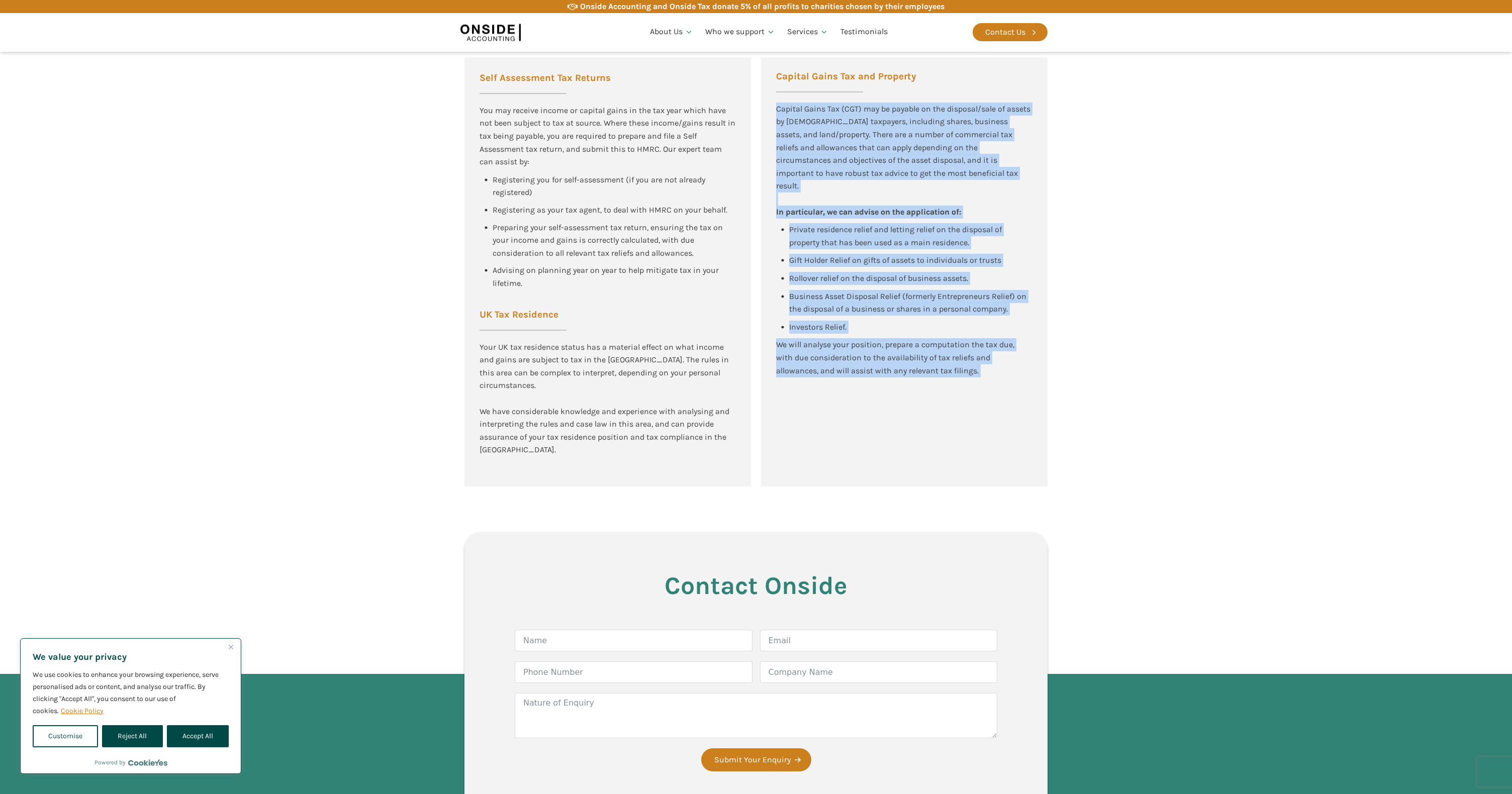
scroll to position [1898, 0]
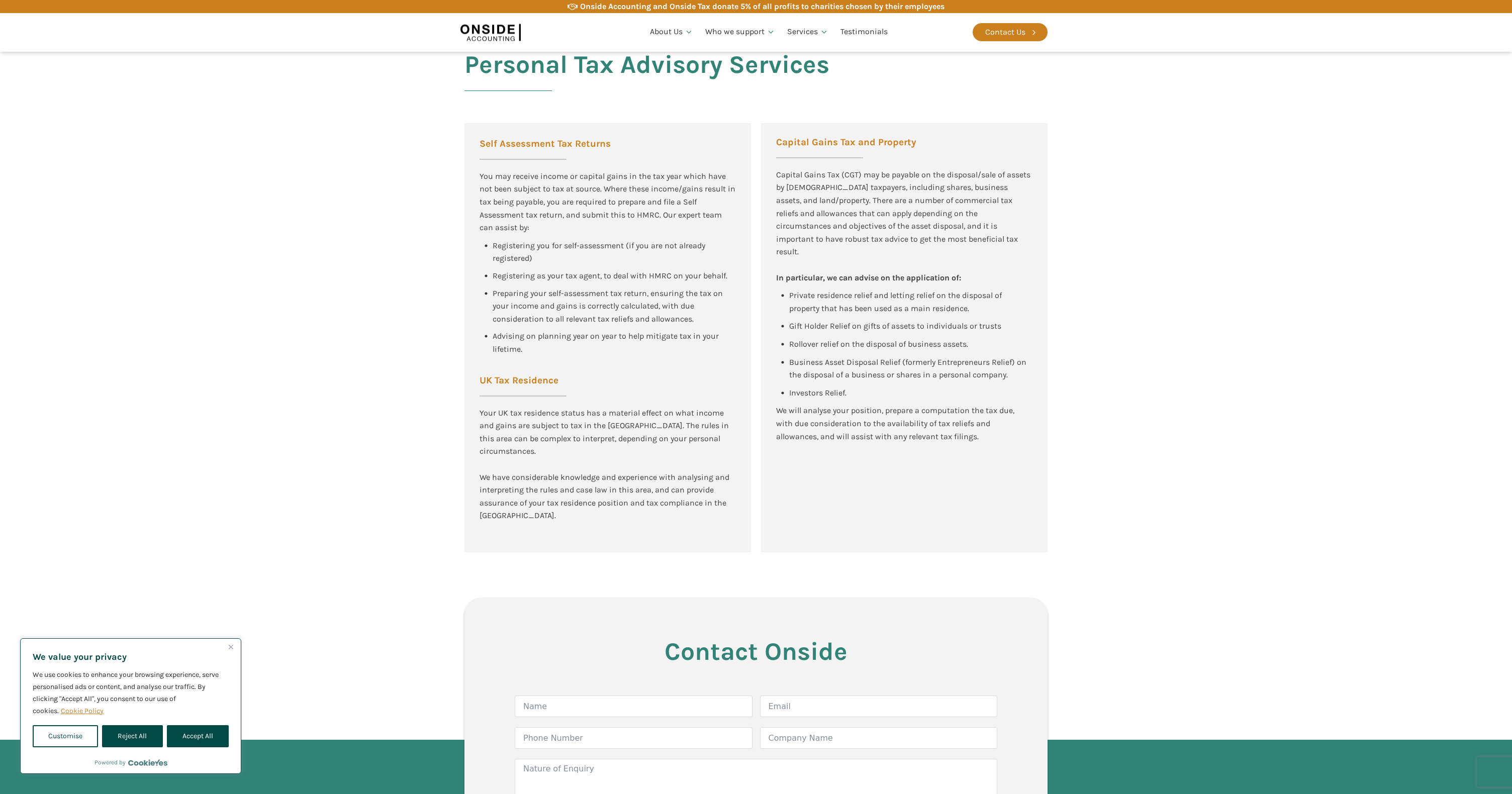
click at [862, 6] on div "Onside Accounting and Onside Tax donate 5% of all profits to charities chosen b…" at bounding box center [762, 6] width 364 height 13
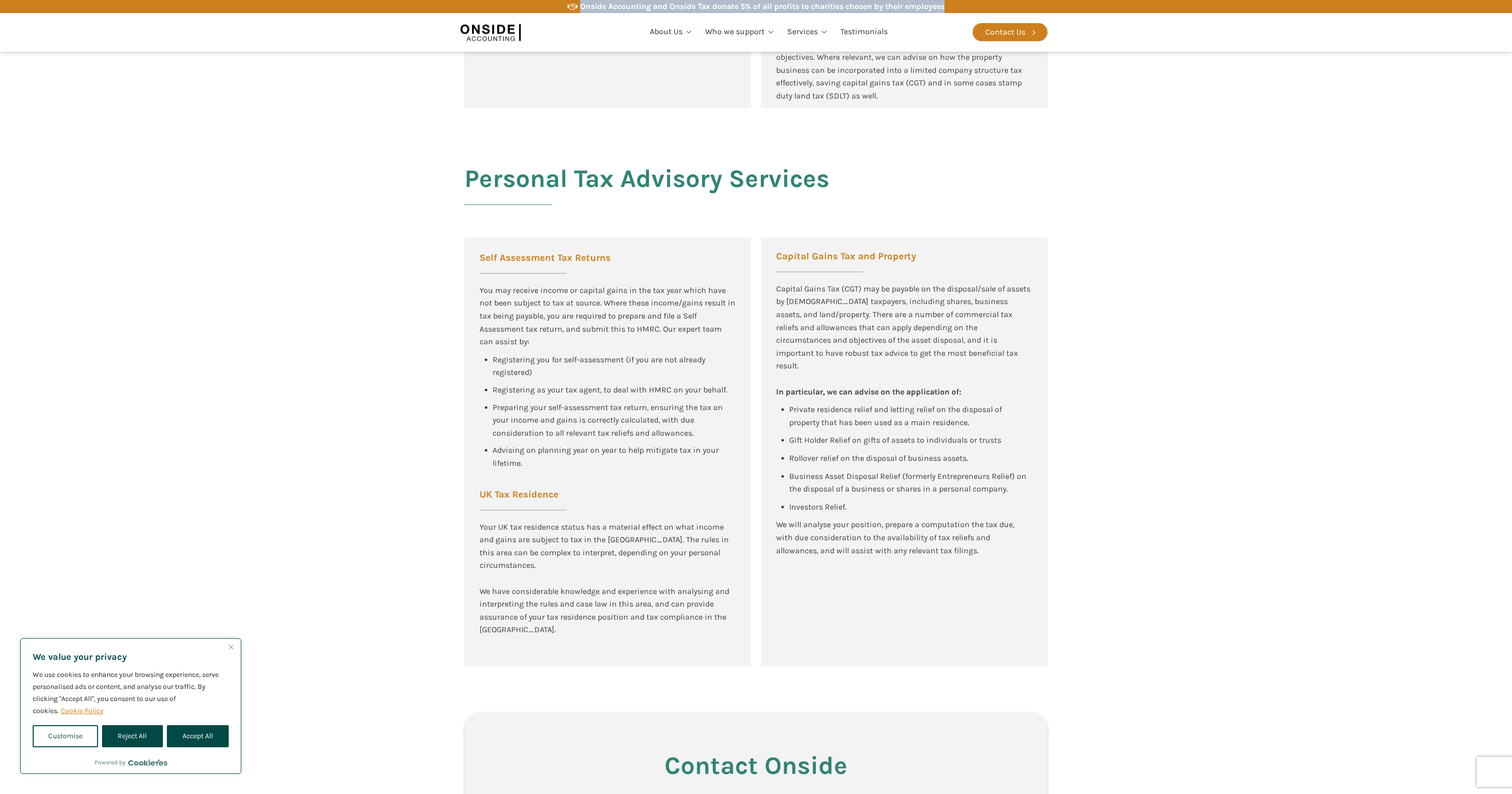
scroll to position [1767, 0]
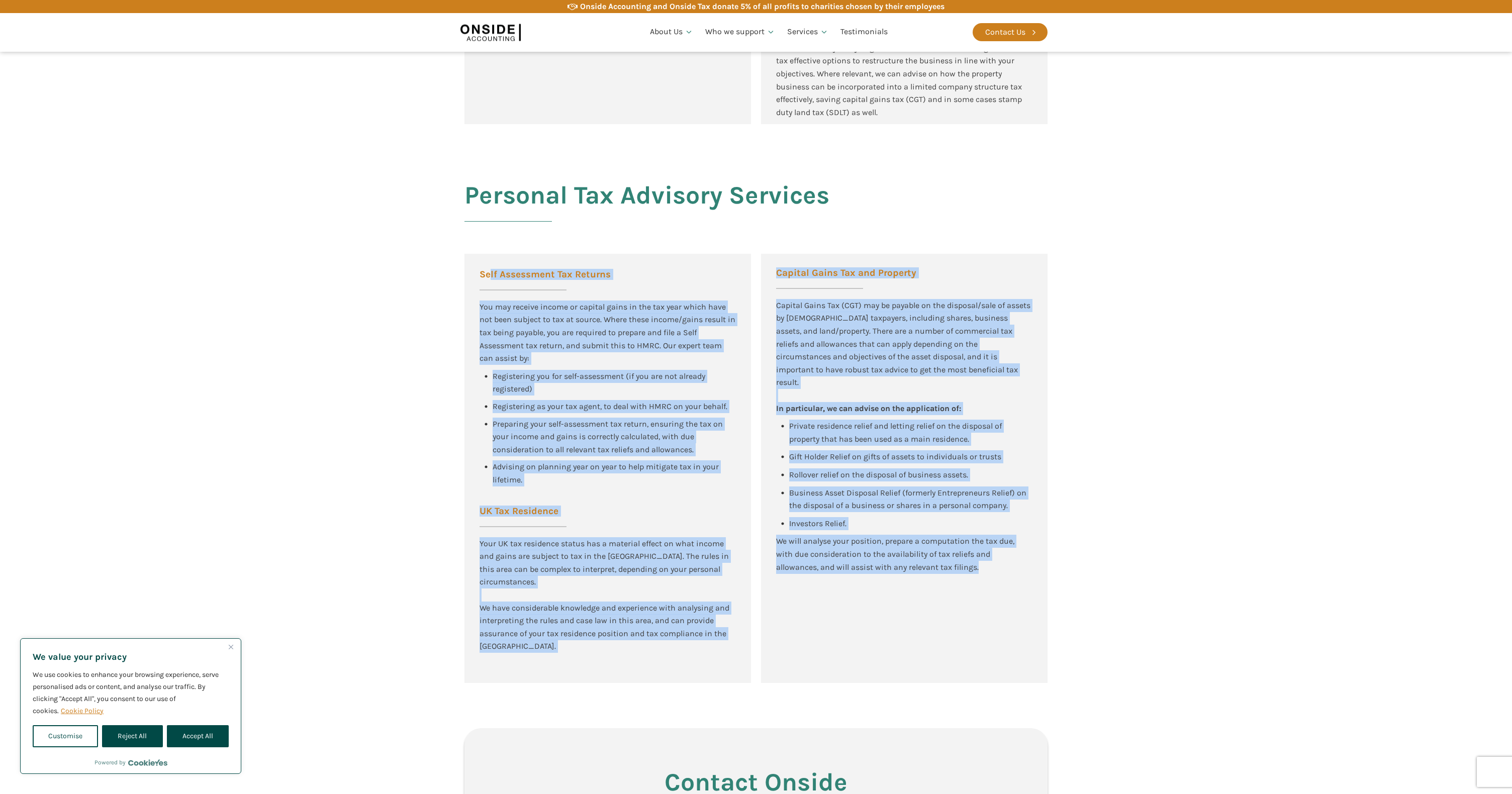
drag, startPoint x: 491, startPoint y: 273, endPoint x: 853, endPoint y: 610, distance: 494.6
click at [853, 610] on div "Self Assessment Tax Returns You may receive income or capital gains in the tax …" at bounding box center [756, 469] width 583 height 430
click at [853, 610] on div "Capital Gains Tax and Property Capital Gains Tax (CGT) may be payable on the di…" at bounding box center [903, 469] width 286 height 430
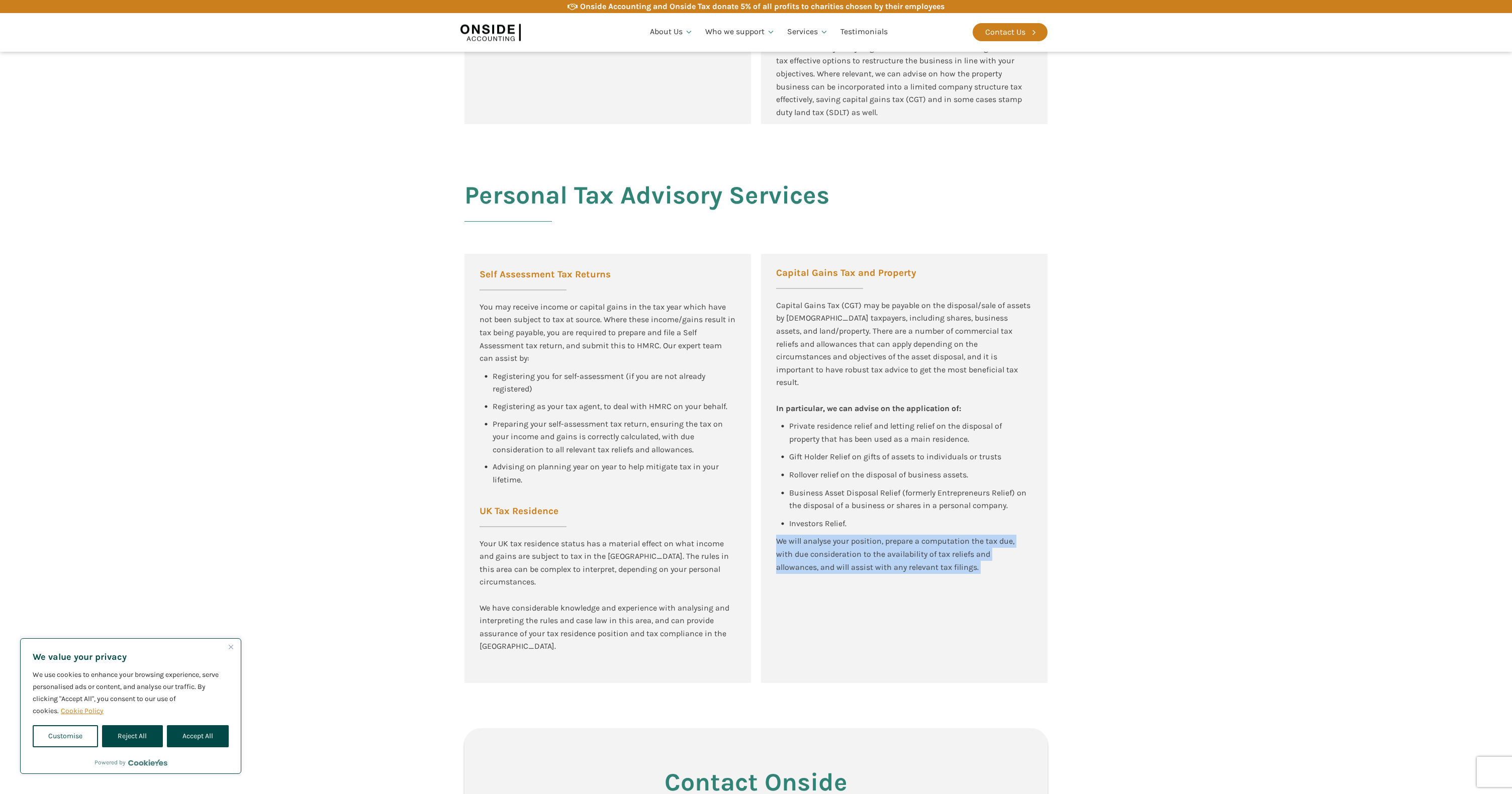
click at [853, 610] on div "Capital Gains Tax and Property Capital Gains Tax (CGT) may be payable on the di…" at bounding box center [903, 469] width 286 height 430
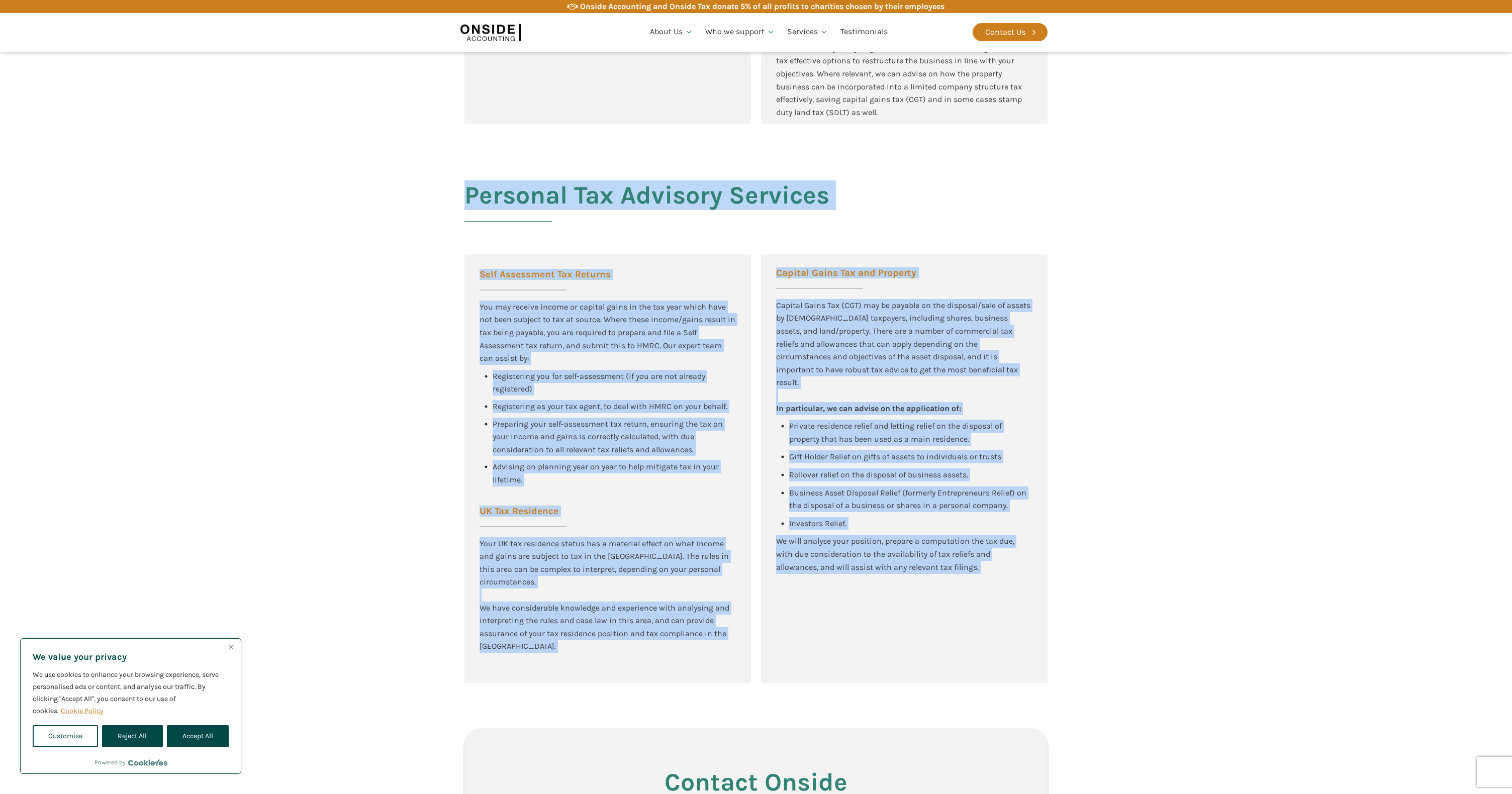
drag, startPoint x: 853, startPoint y: 610, endPoint x: 555, endPoint y: 239, distance: 475.9
click at [555, 239] on div "Personal Tax Advisory Services Self Assessment Tax Returns You may receive inco…" at bounding box center [756, 403] width 604 height 559
click at [184, 736] on button "Accept All" at bounding box center [197, 736] width 62 height 22
checkbox input "true"
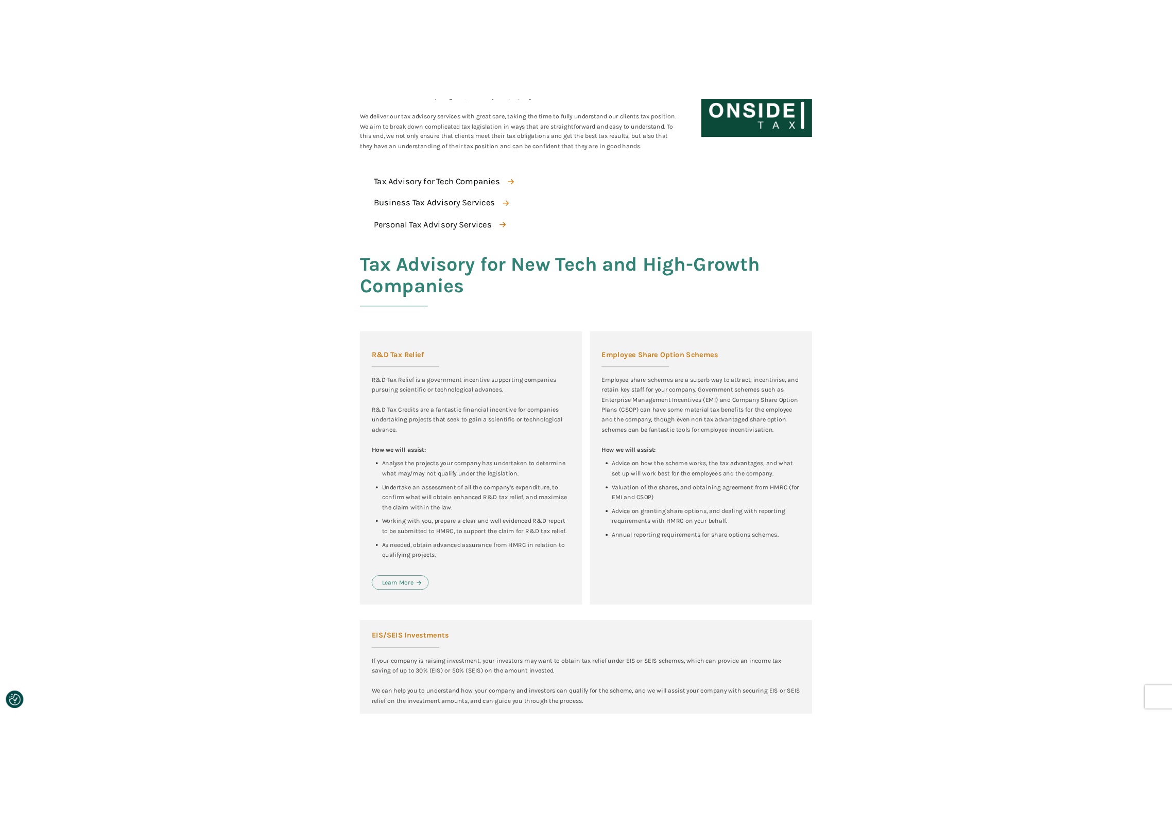
scroll to position [0, 0]
